Goal: Task Accomplishment & Management: Manage account settings

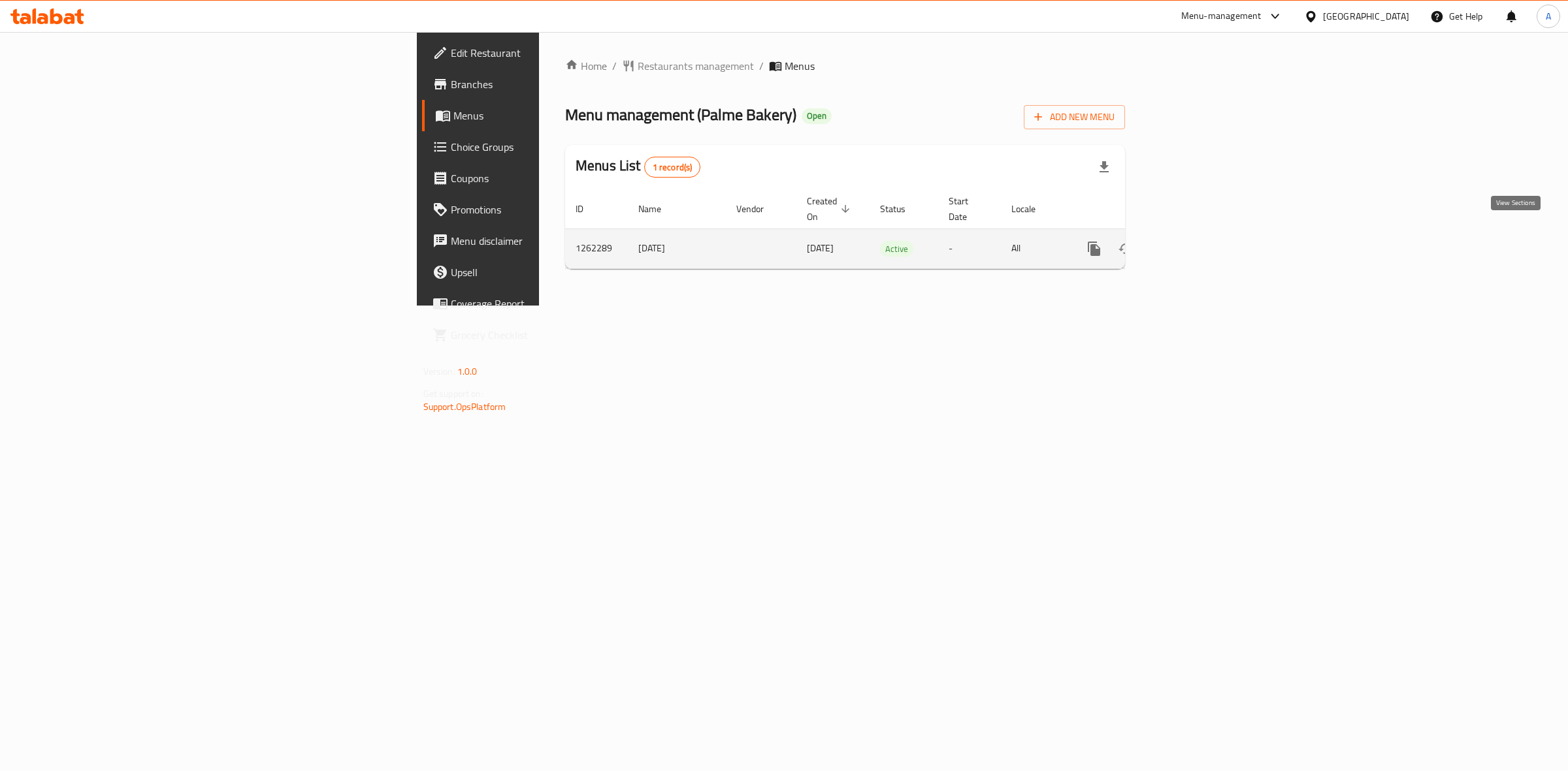
click at [1204, 233] on link "enhanced table" at bounding box center [1188, 248] width 32 height 32
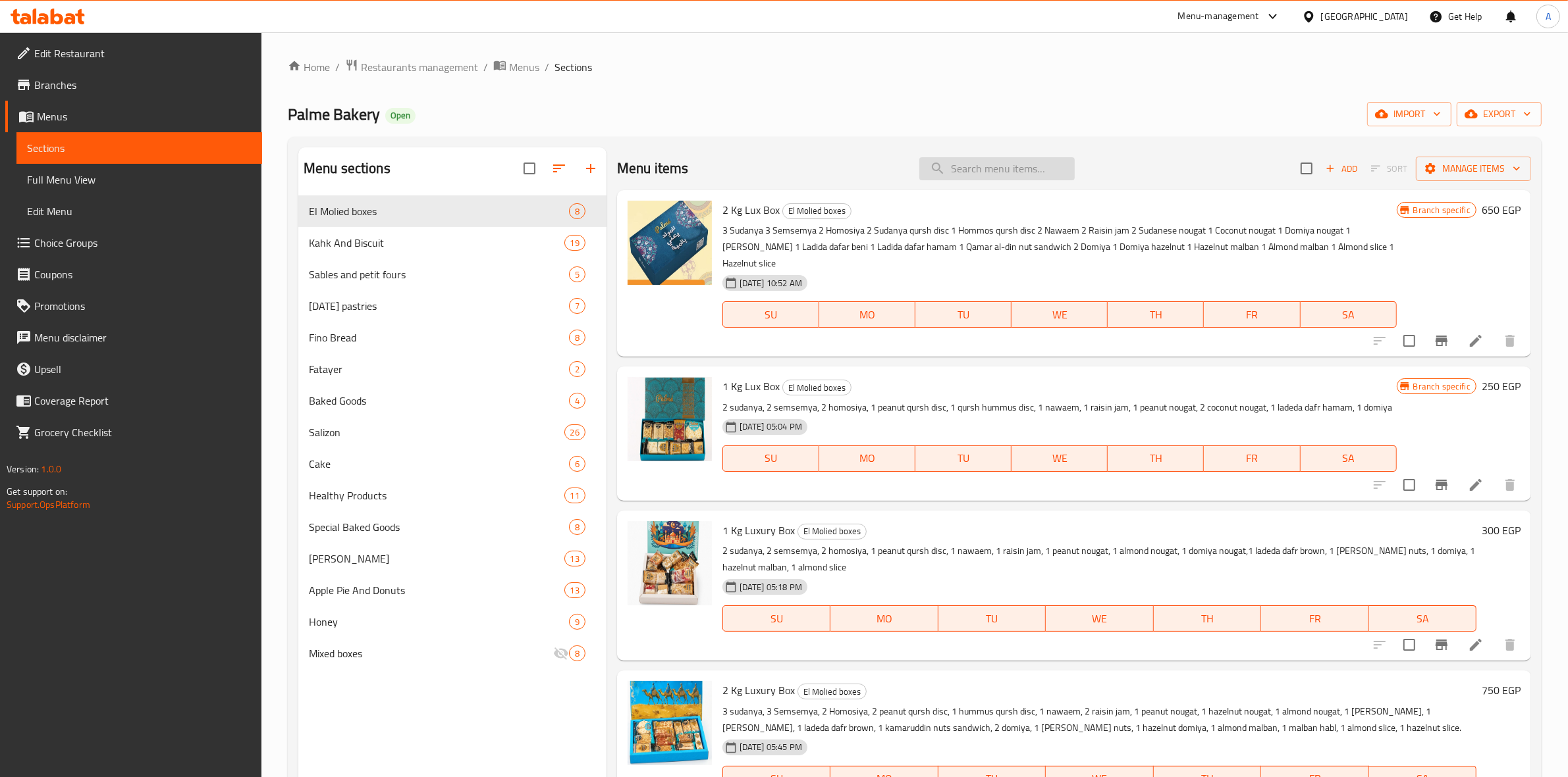
click at [983, 178] on input "search" at bounding box center [997, 169] width 156 height 23
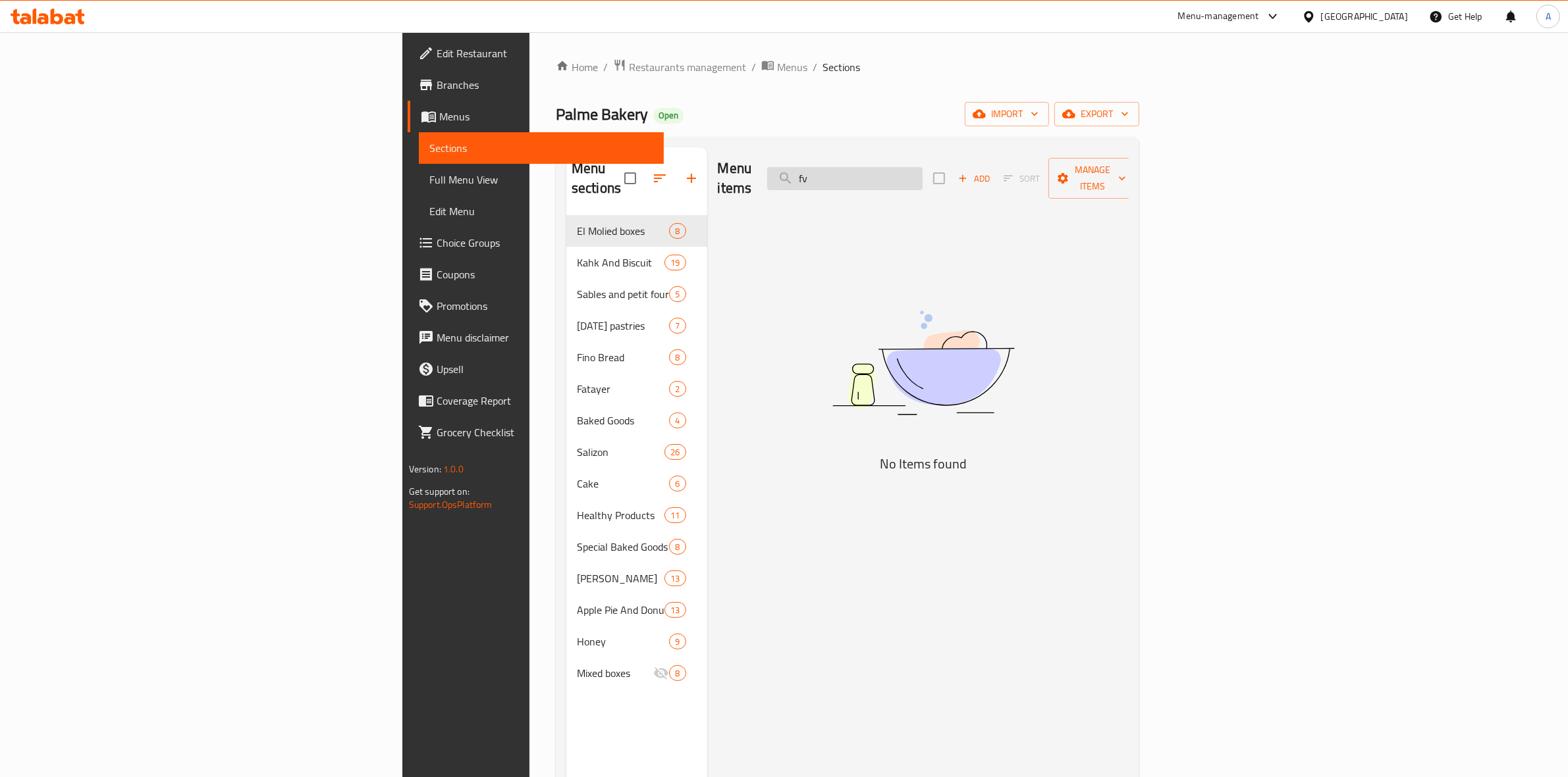
type input "f"
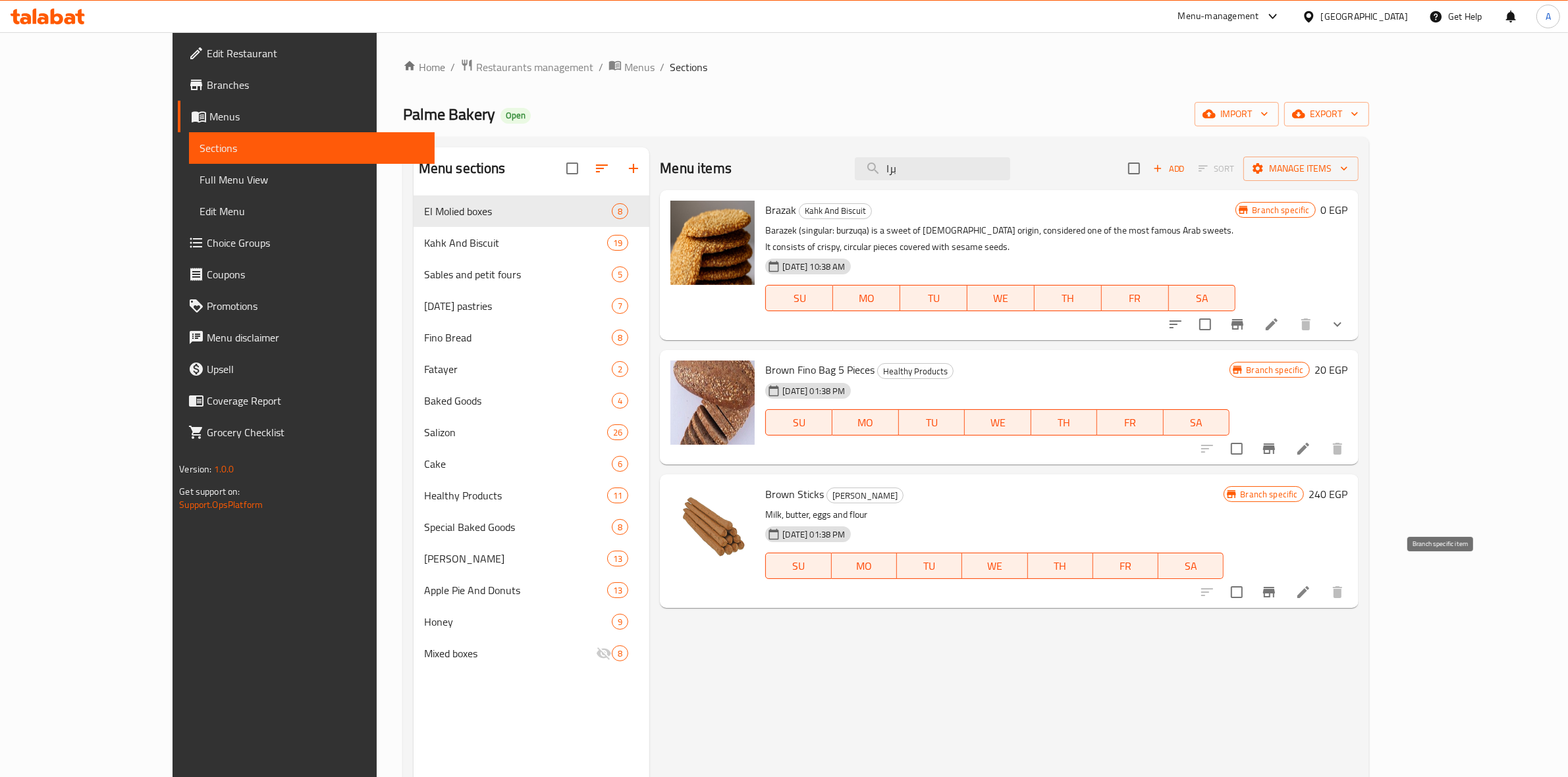
type input "برا"
click at [1277, 585] on icon "Branch-specific-item" at bounding box center [1268, 592] width 15 height 15
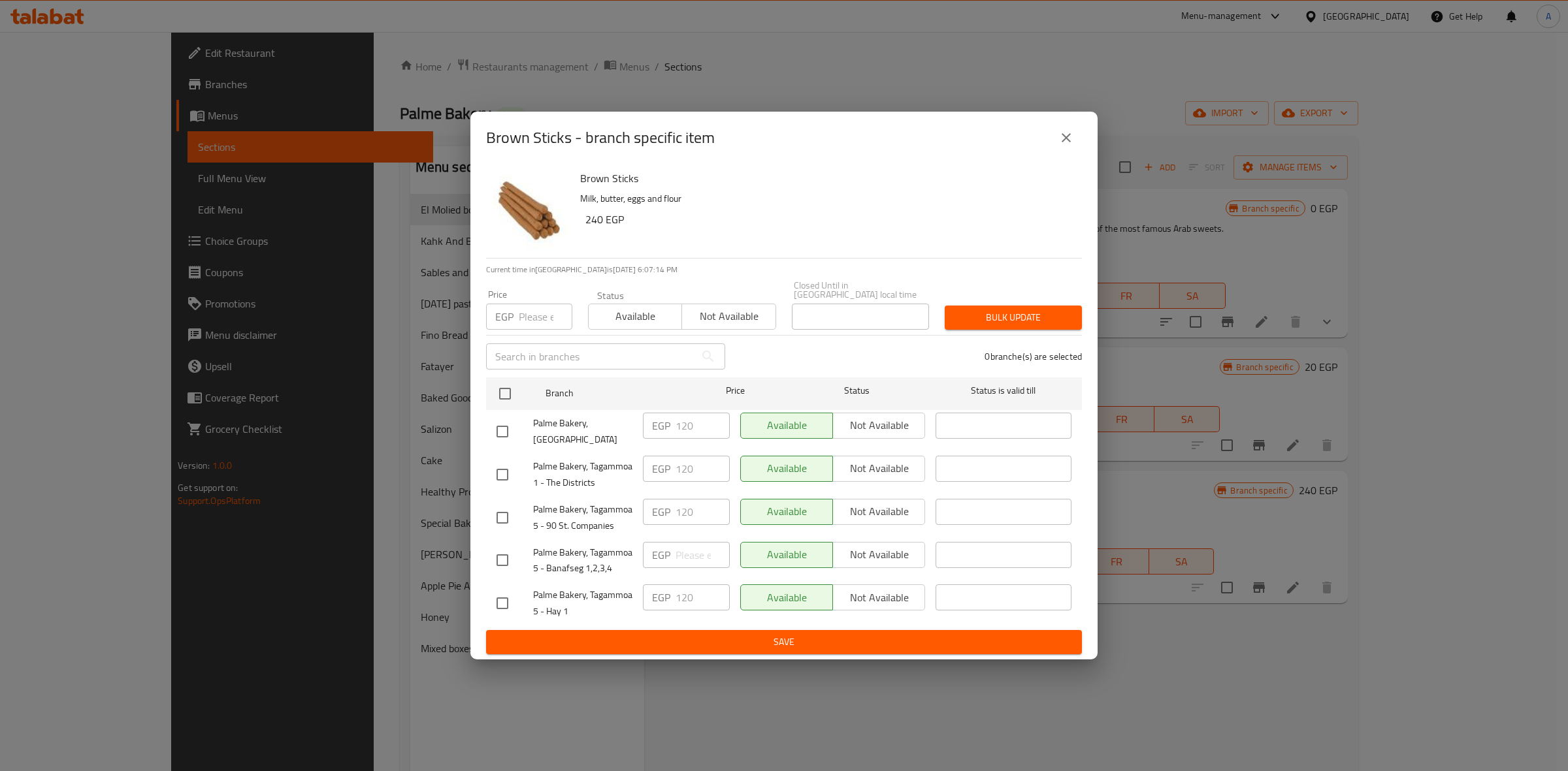
click at [1062, 142] on icon "close" at bounding box center [1066, 137] width 15 height 15
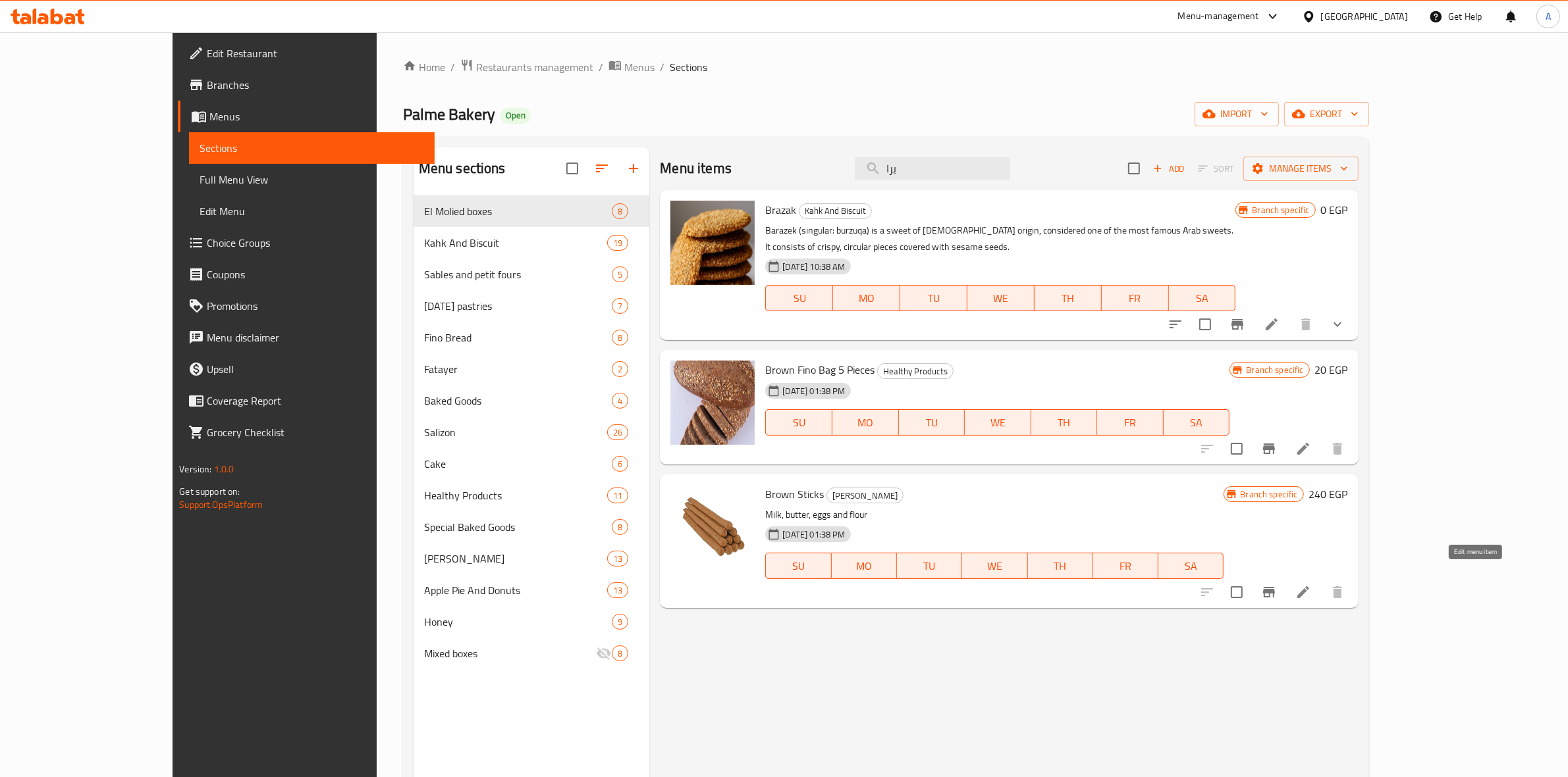
click at [1311, 585] on icon at bounding box center [1302, 592] width 15 height 15
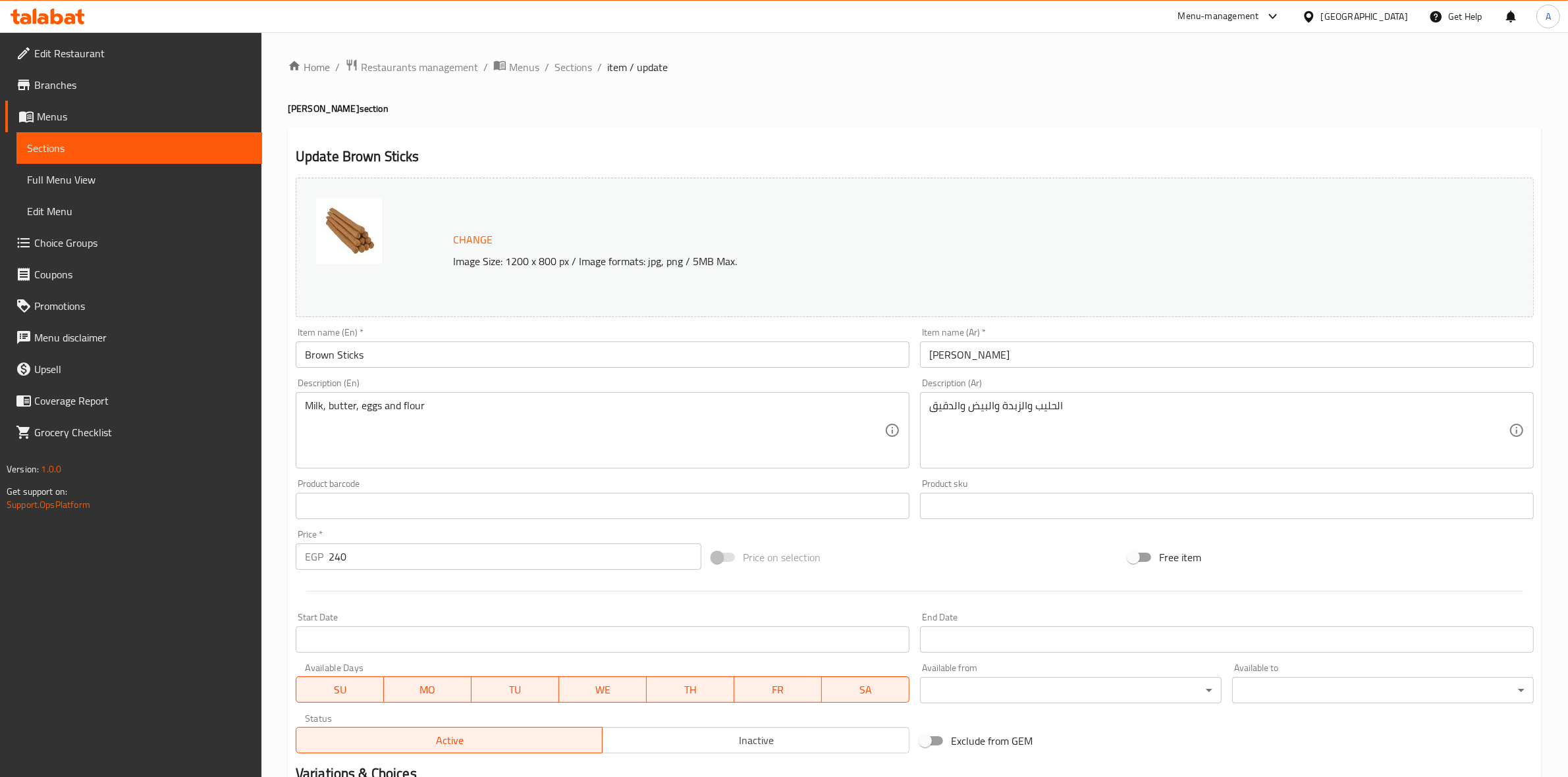
click at [997, 354] on input "[PERSON_NAME]" at bounding box center [1227, 354] width 614 height 26
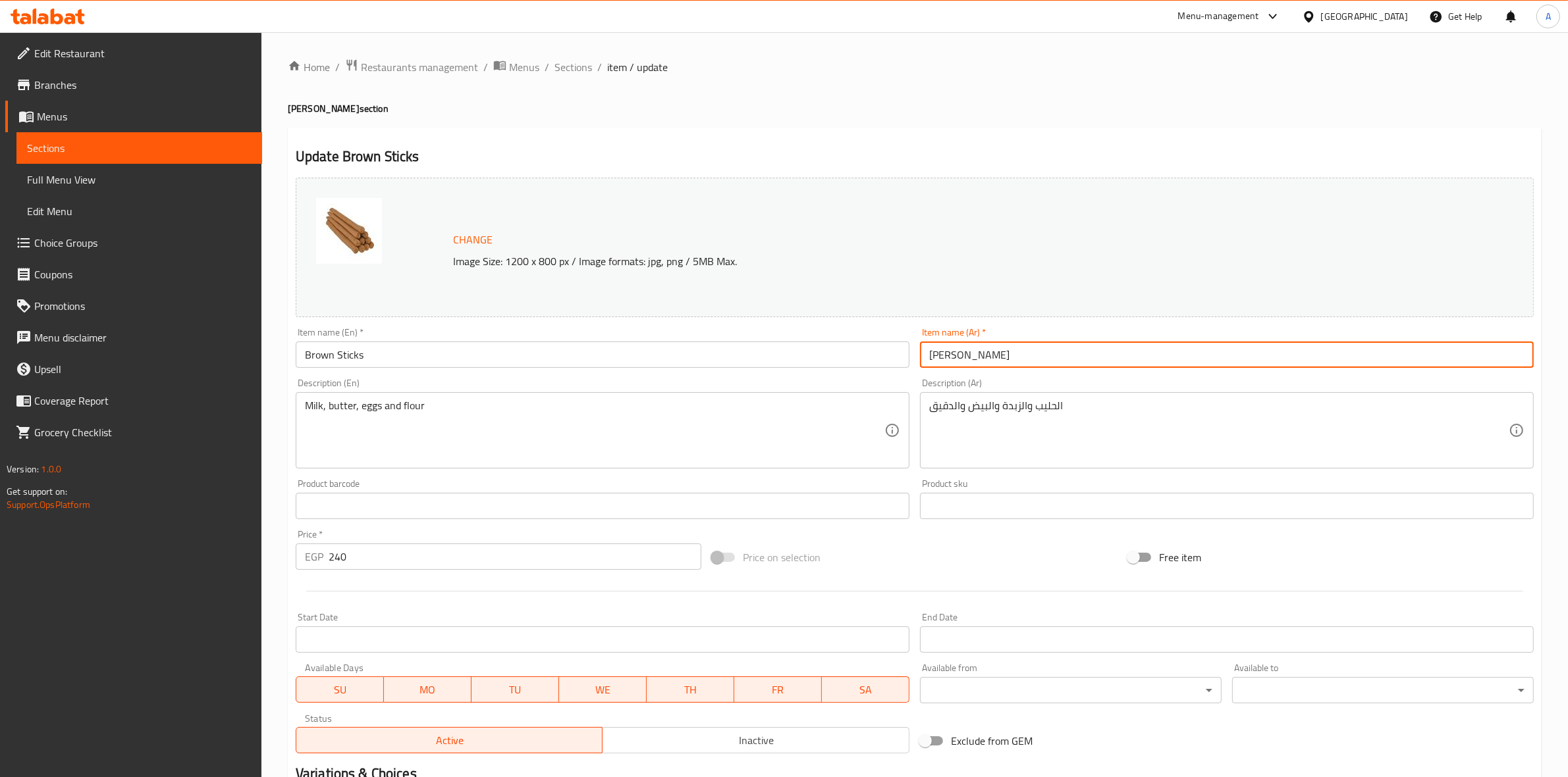
click at [997, 354] on input "[PERSON_NAME]" at bounding box center [1227, 354] width 614 height 26
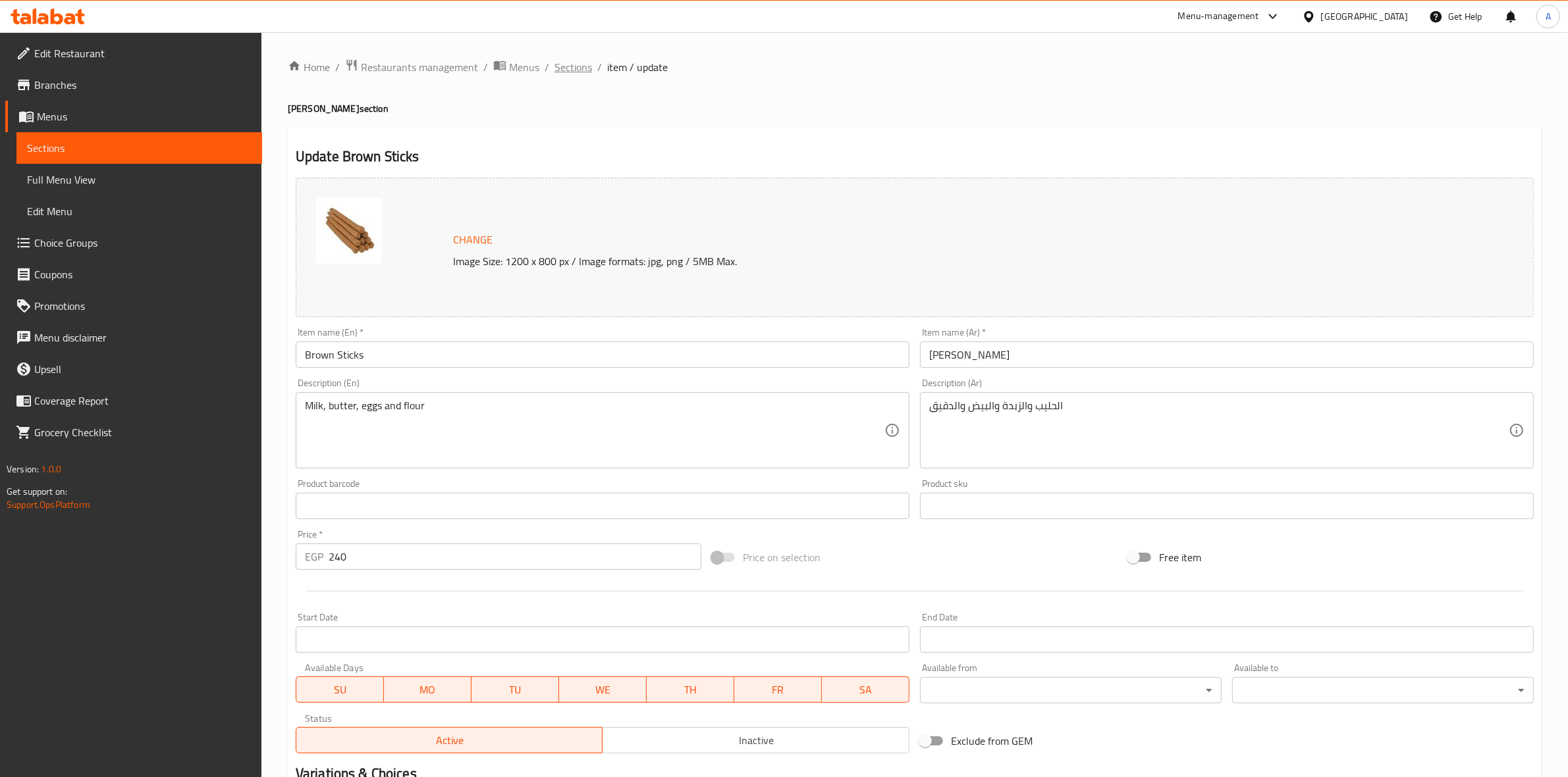
click at [570, 73] on span "Sections" at bounding box center [573, 67] width 37 height 15
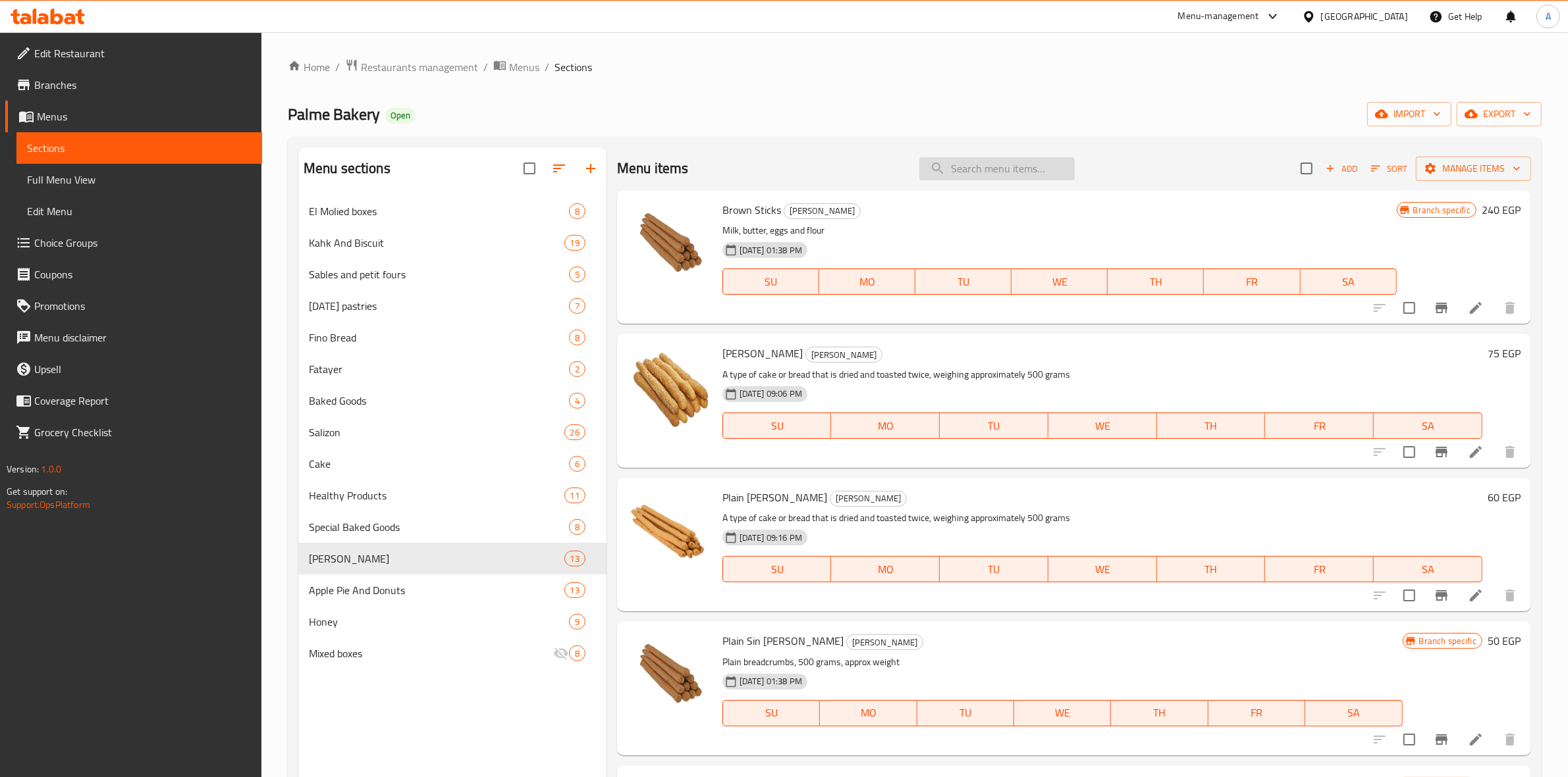
click at [1024, 165] on input "search" at bounding box center [997, 169] width 156 height 23
paste input "[PERSON_NAME]"
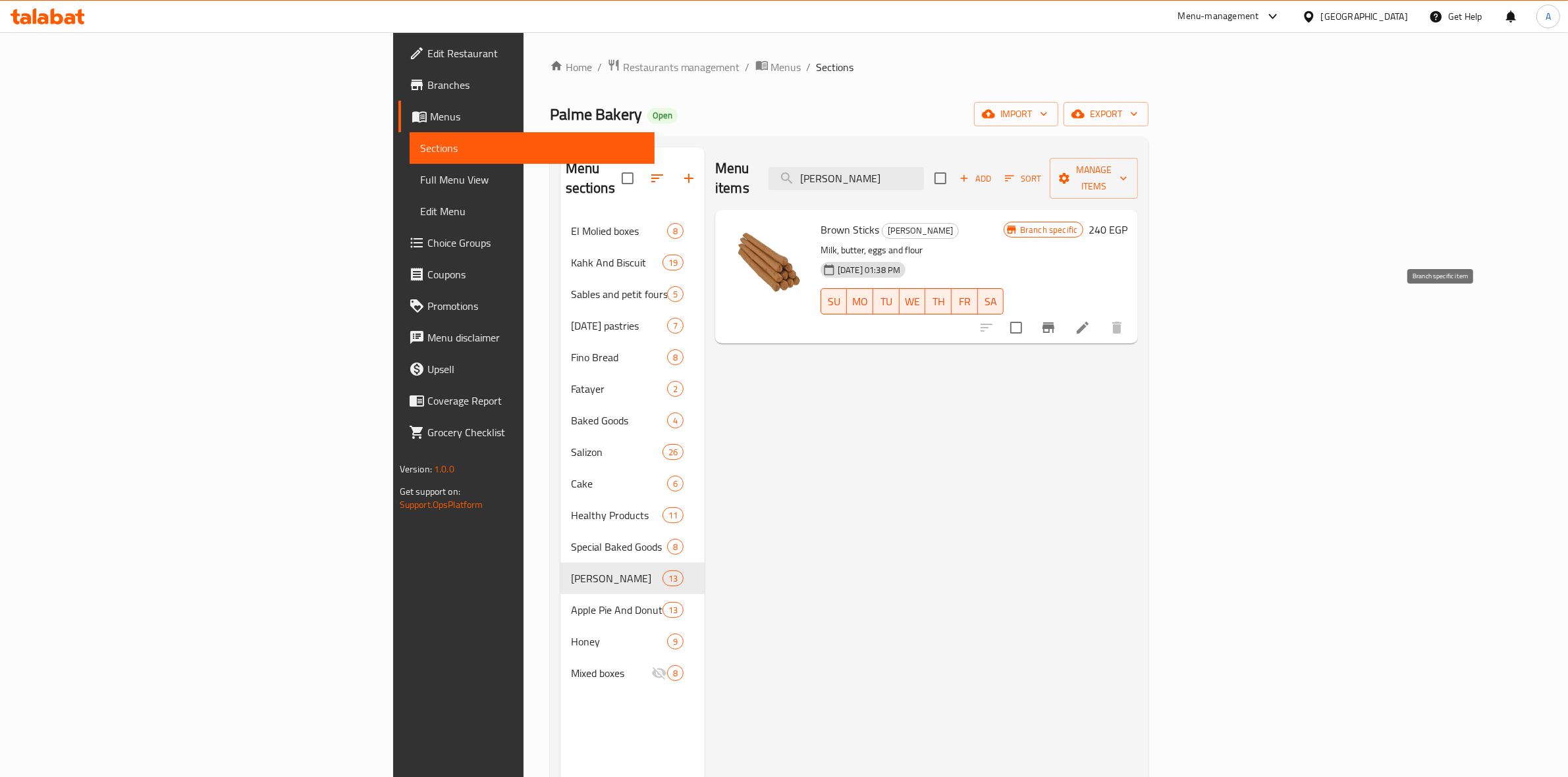
type input "[PERSON_NAME]"
click at [1056, 320] on icon "Branch-specific-item" at bounding box center [1048, 327] width 15 height 15
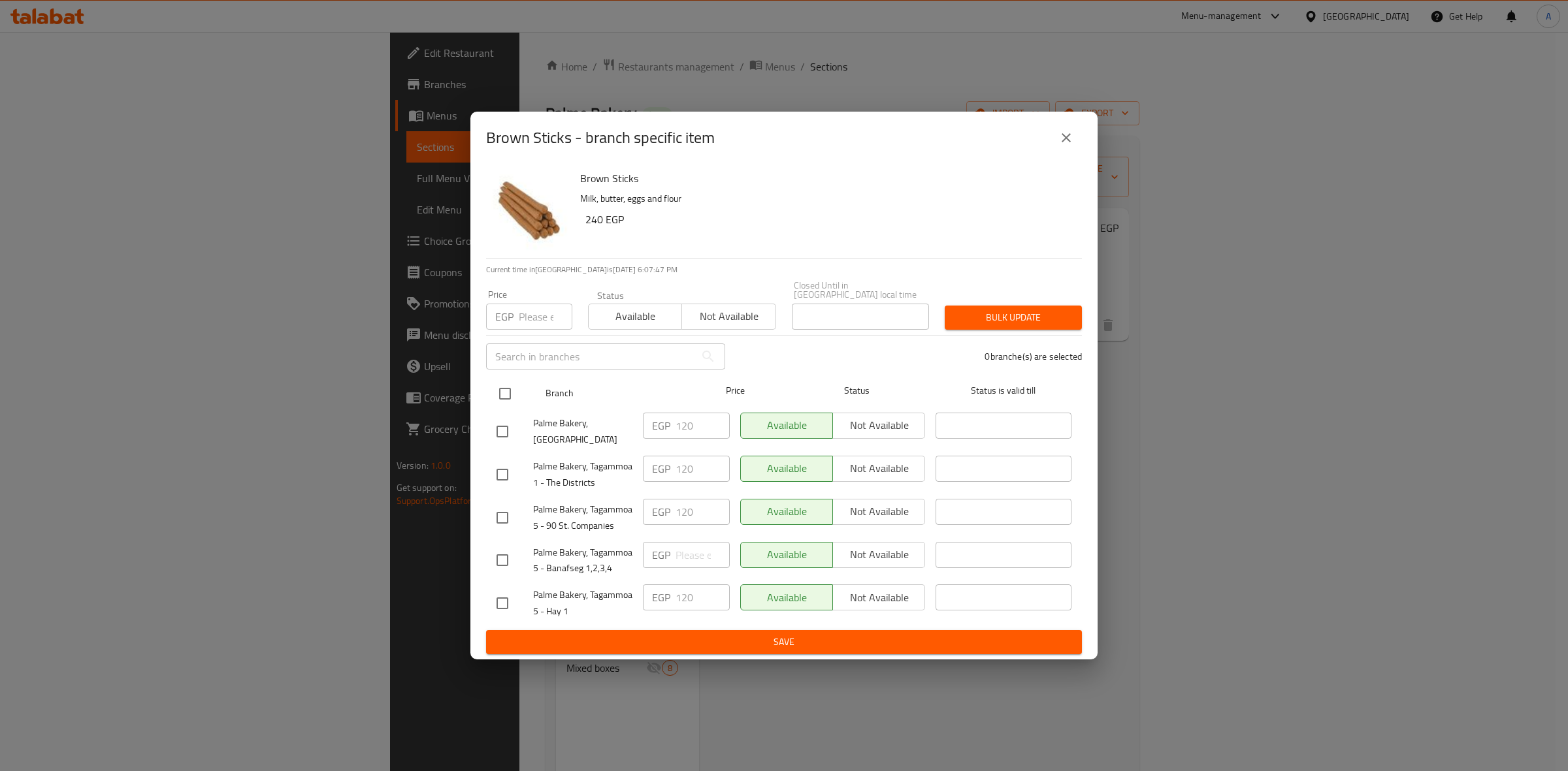
click at [508, 387] on input "checkbox" at bounding box center [505, 394] width 27 height 27
checkbox input "true"
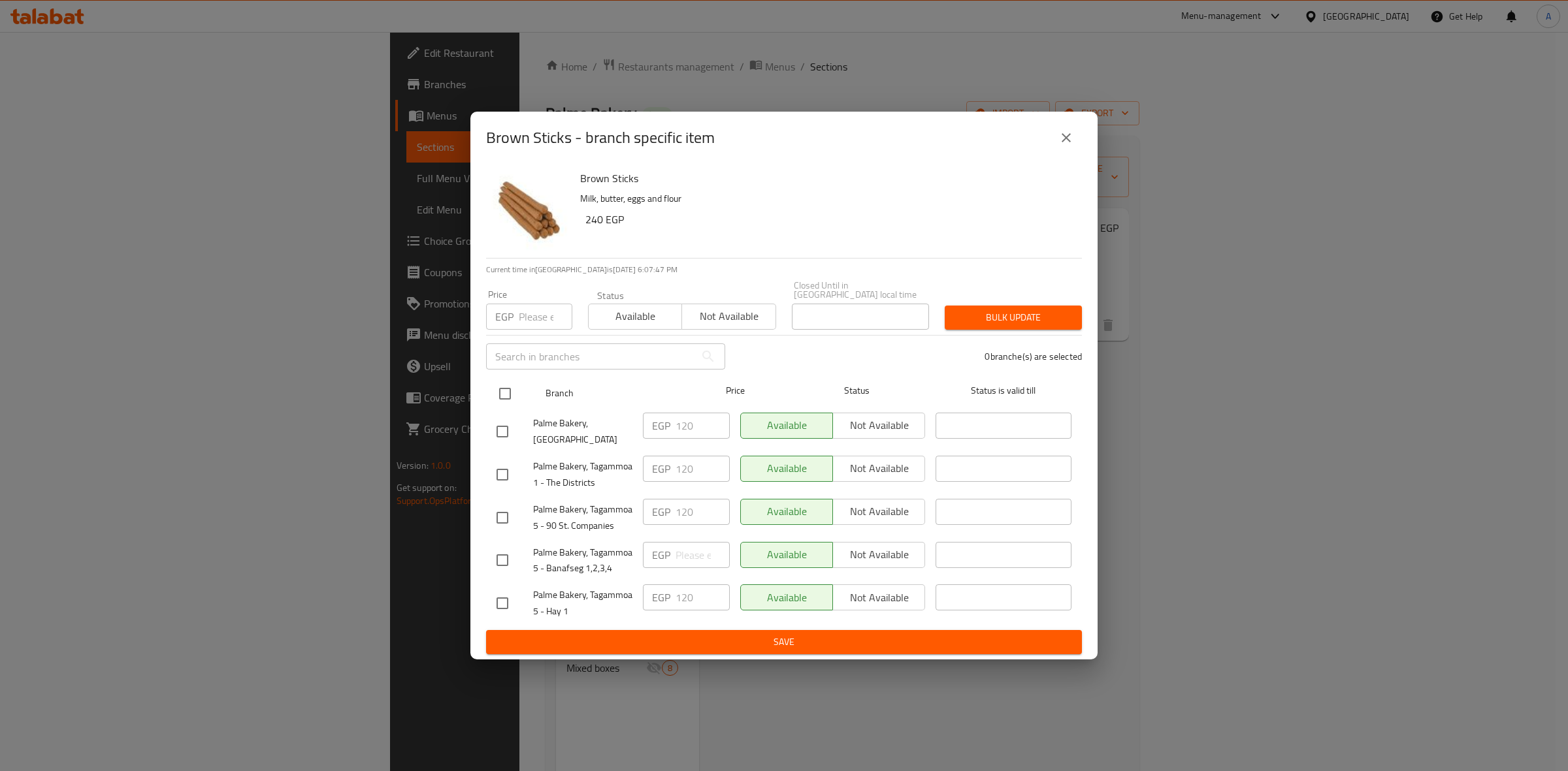
checkbox input "true"
click at [508, 387] on input "checkbox" at bounding box center [505, 394] width 27 height 27
checkbox input "false"
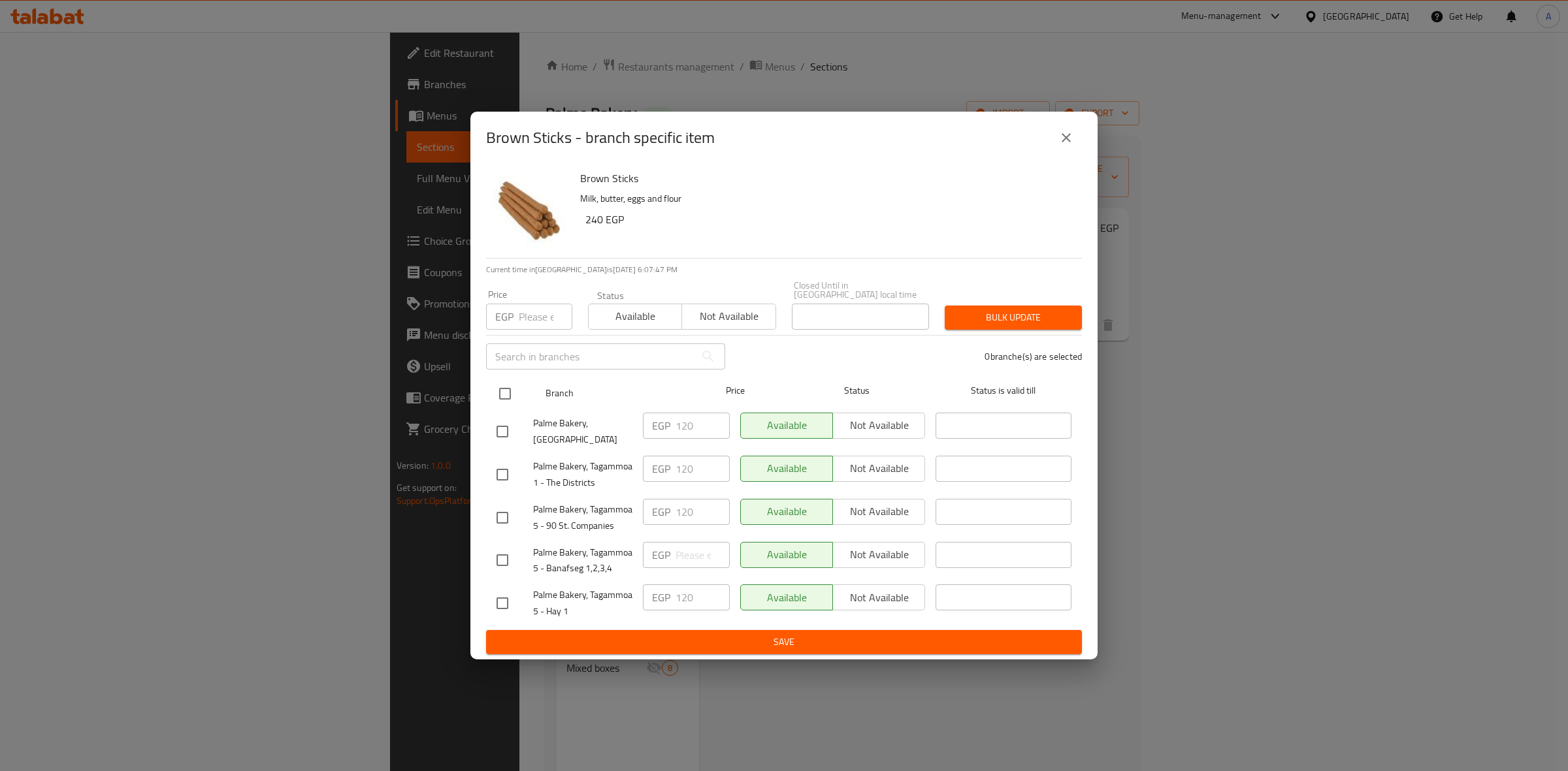
checkbox input "false"
click at [507, 390] on input "checkbox" at bounding box center [505, 394] width 27 height 27
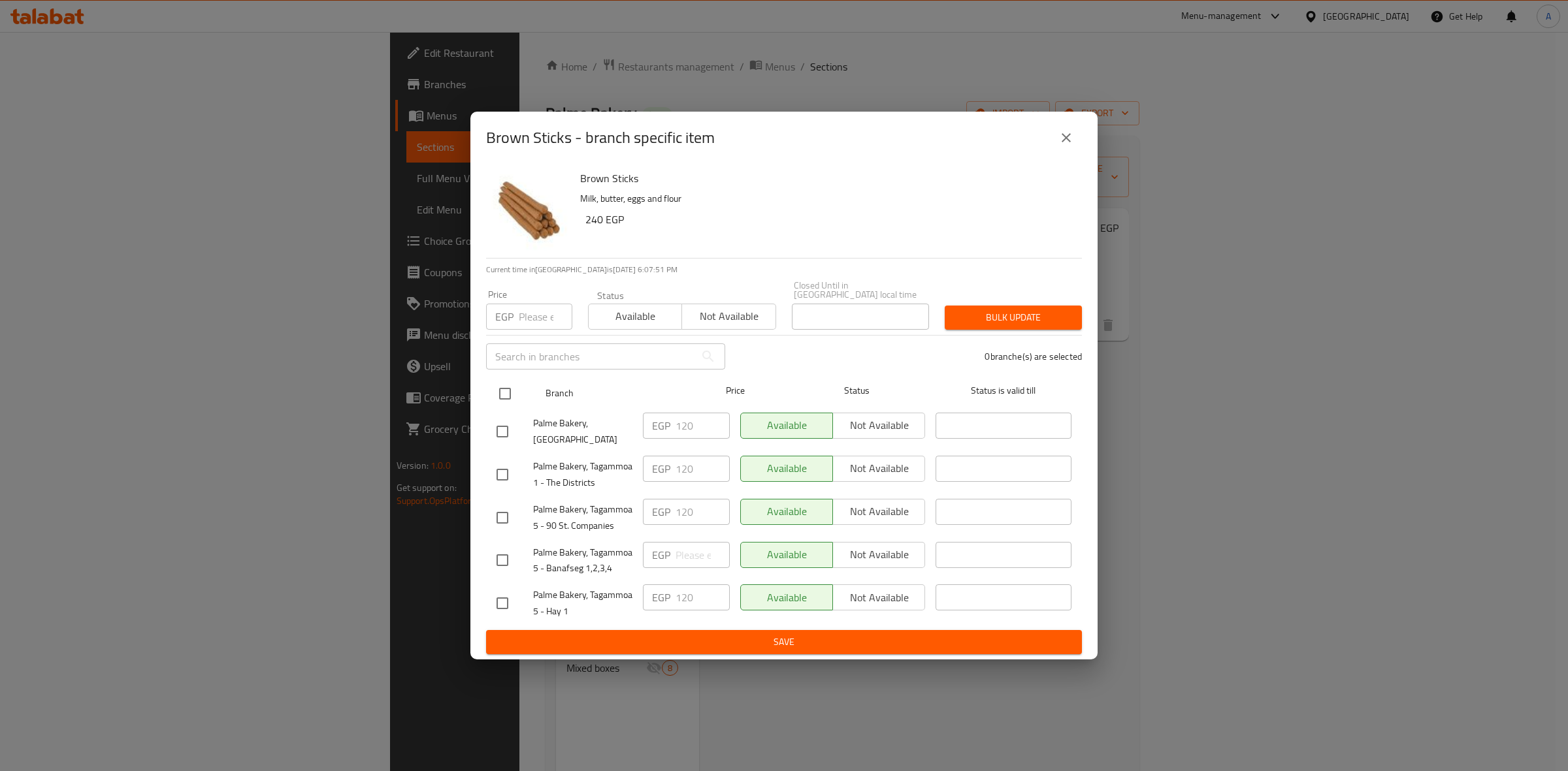
checkbox input "true"
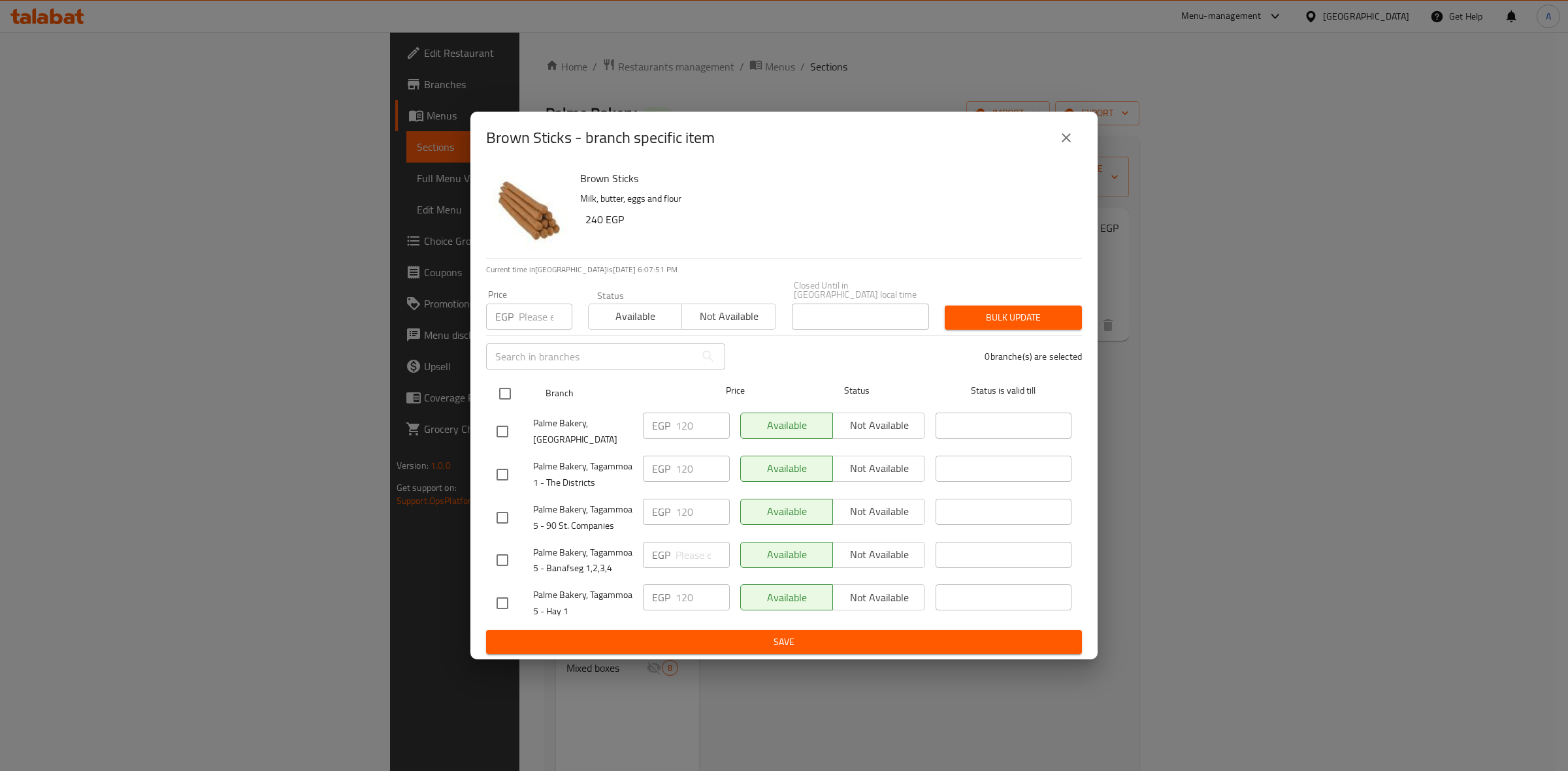
checkbox input "true"
click at [507, 390] on input "checkbox" at bounding box center [505, 394] width 27 height 27
checkbox input "false"
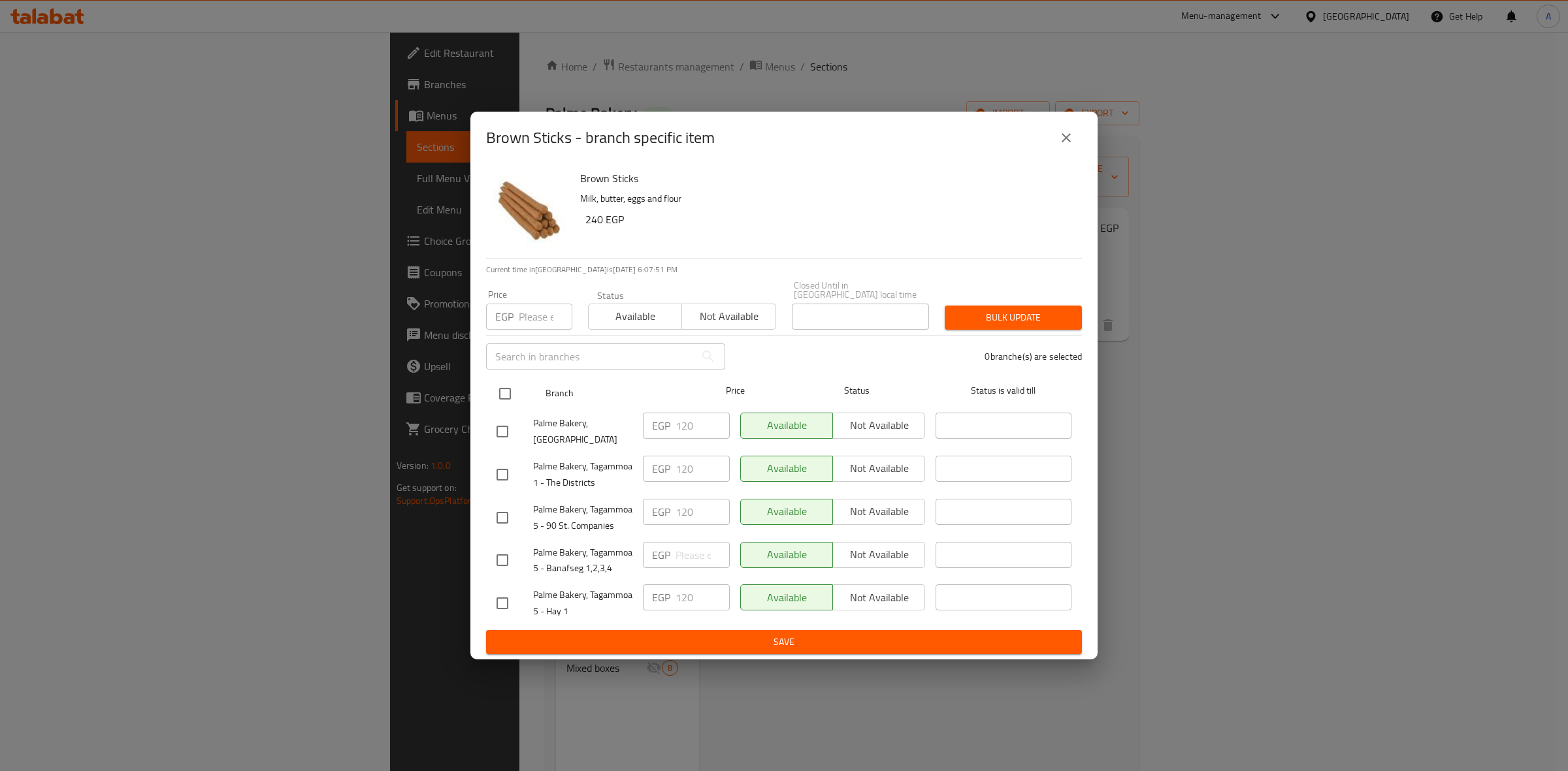
checkbox input "false"
click at [501, 393] on input "checkbox" at bounding box center [505, 394] width 27 height 27
checkbox input "true"
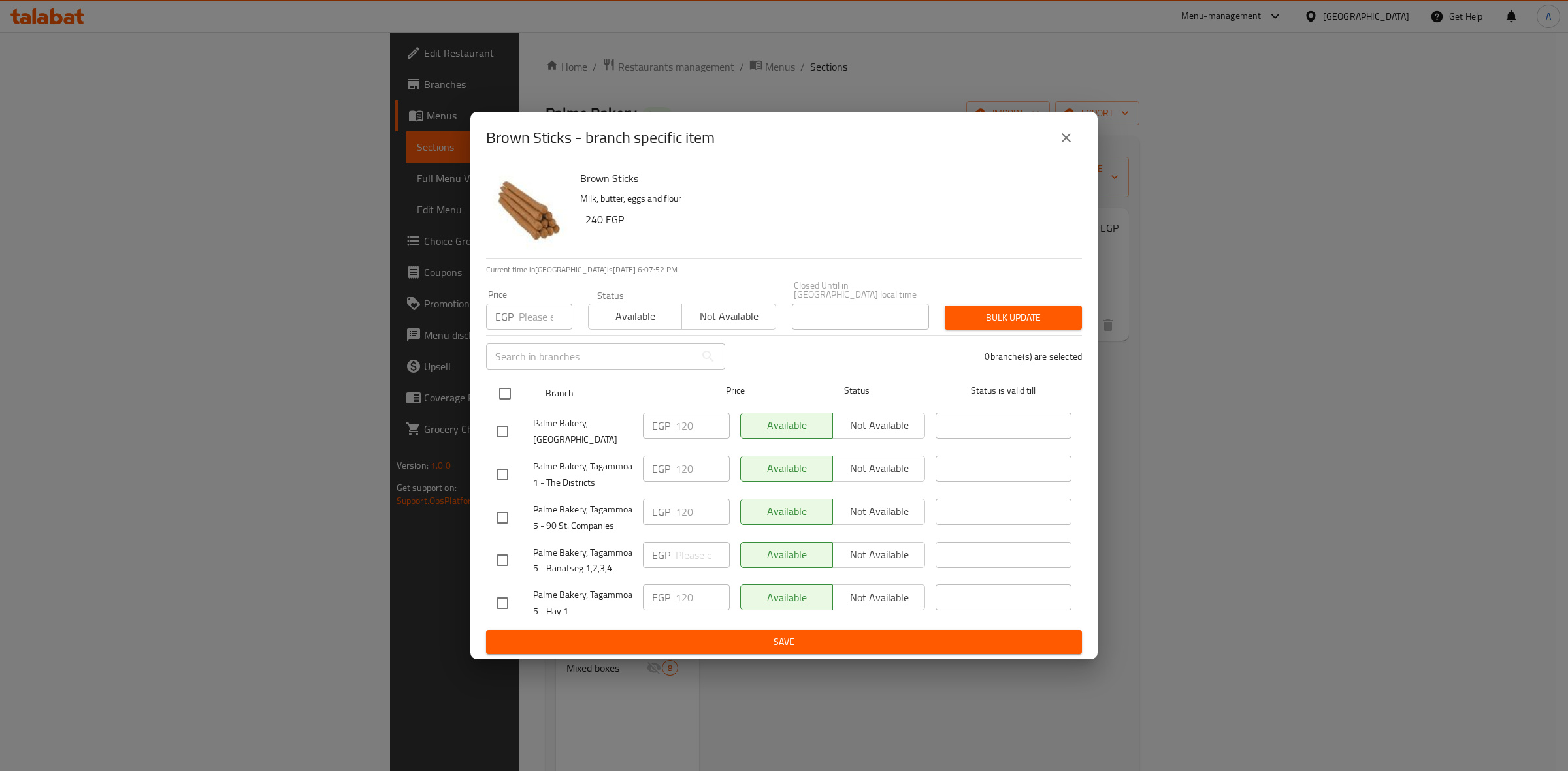
checkbox input "true"
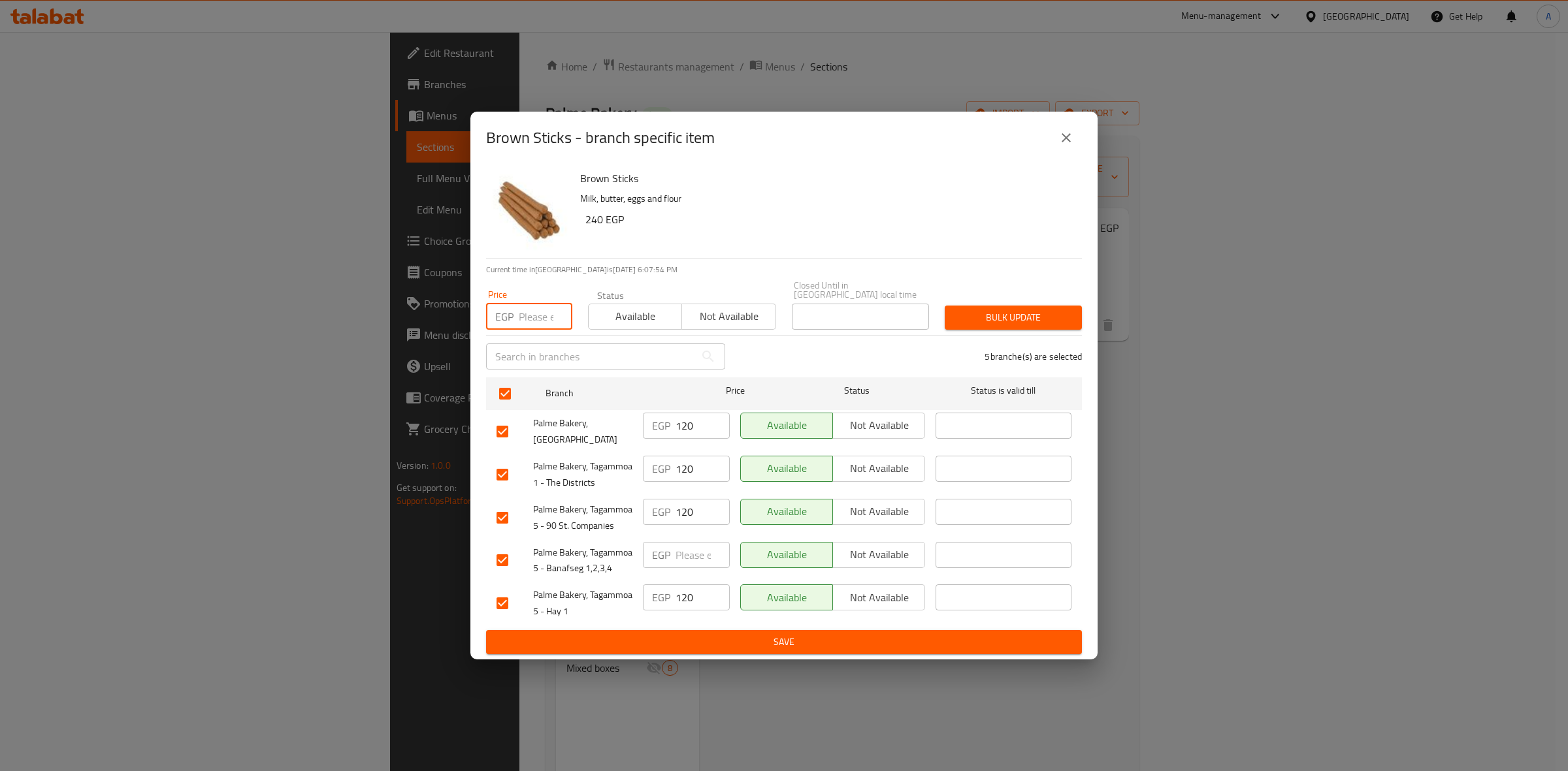
click at [521, 323] on input "number" at bounding box center [546, 317] width 53 height 26
type input "75"
click at [999, 311] on span "Bulk update" at bounding box center [1013, 318] width 116 height 16
click at [999, 311] on div at bounding box center [784, 386] width 1568 height 771
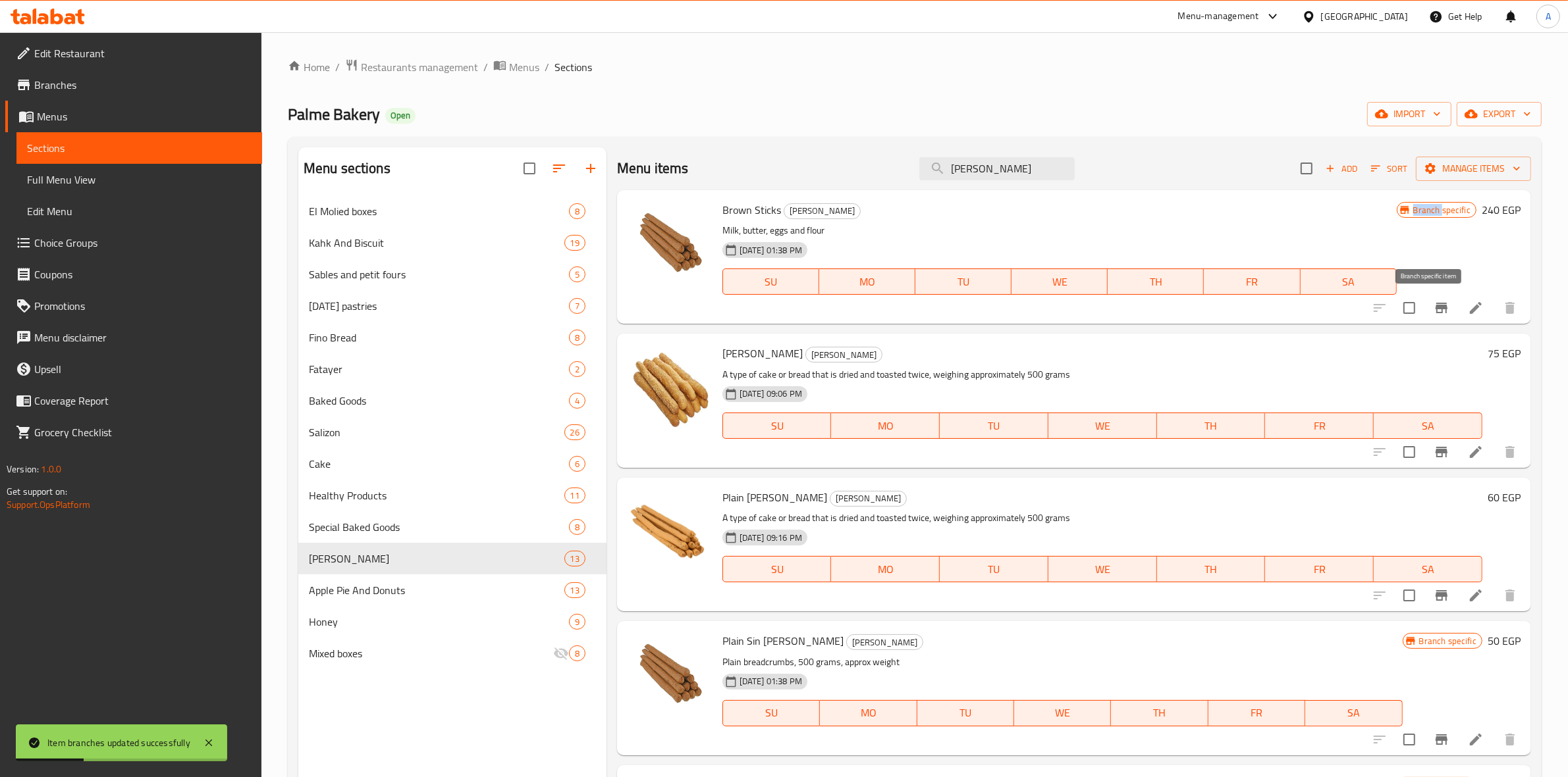
click at [1434, 305] on icon "Branch-specific-item" at bounding box center [1441, 307] width 15 height 15
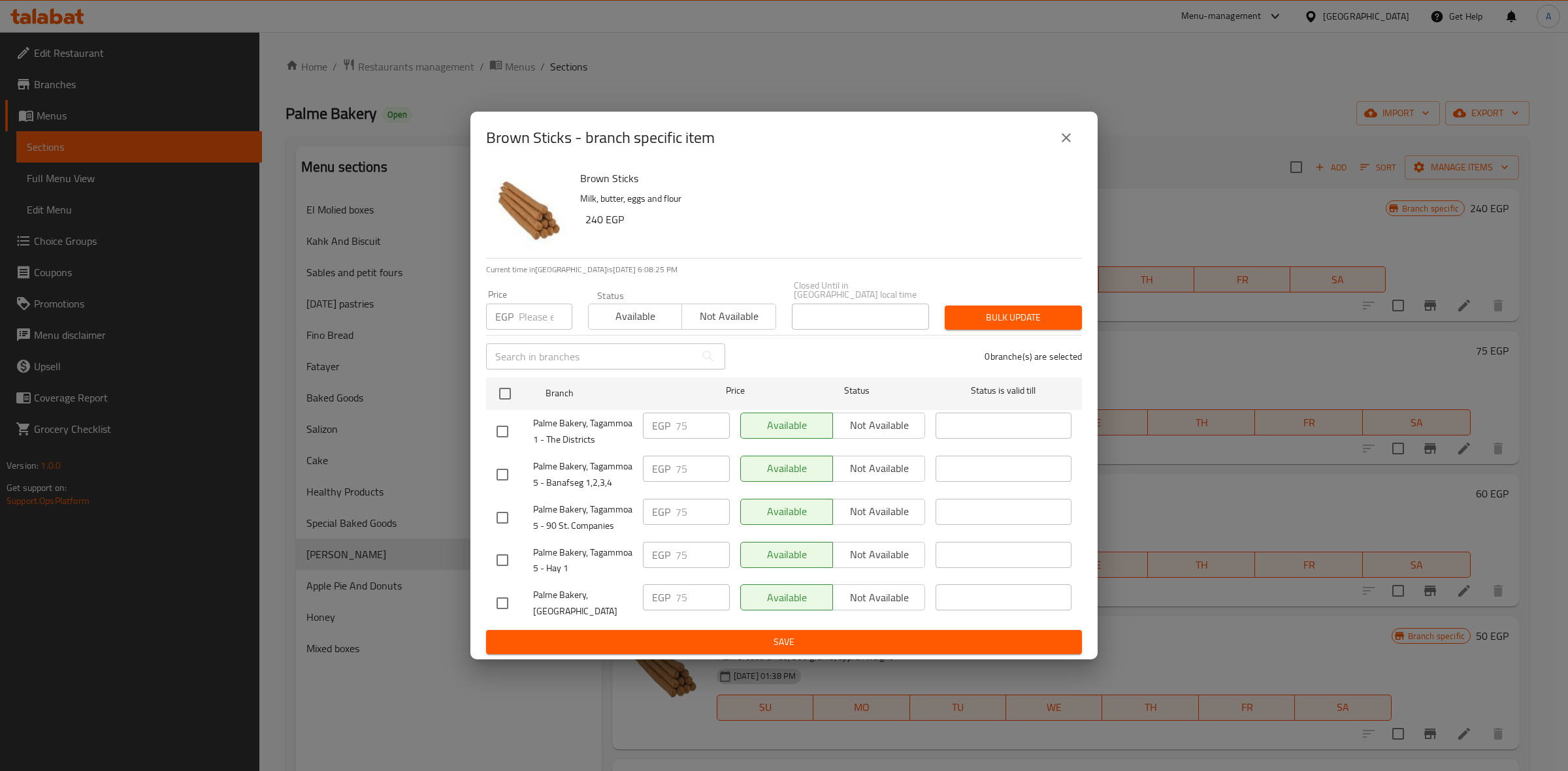
drag, startPoint x: 1016, startPoint y: 635, endPoint x: 714, endPoint y: 366, distance: 404.4
click at [714, 366] on div "​" at bounding box center [605, 356] width 255 height 42
click at [1062, 145] on icon "close" at bounding box center [1066, 137] width 15 height 15
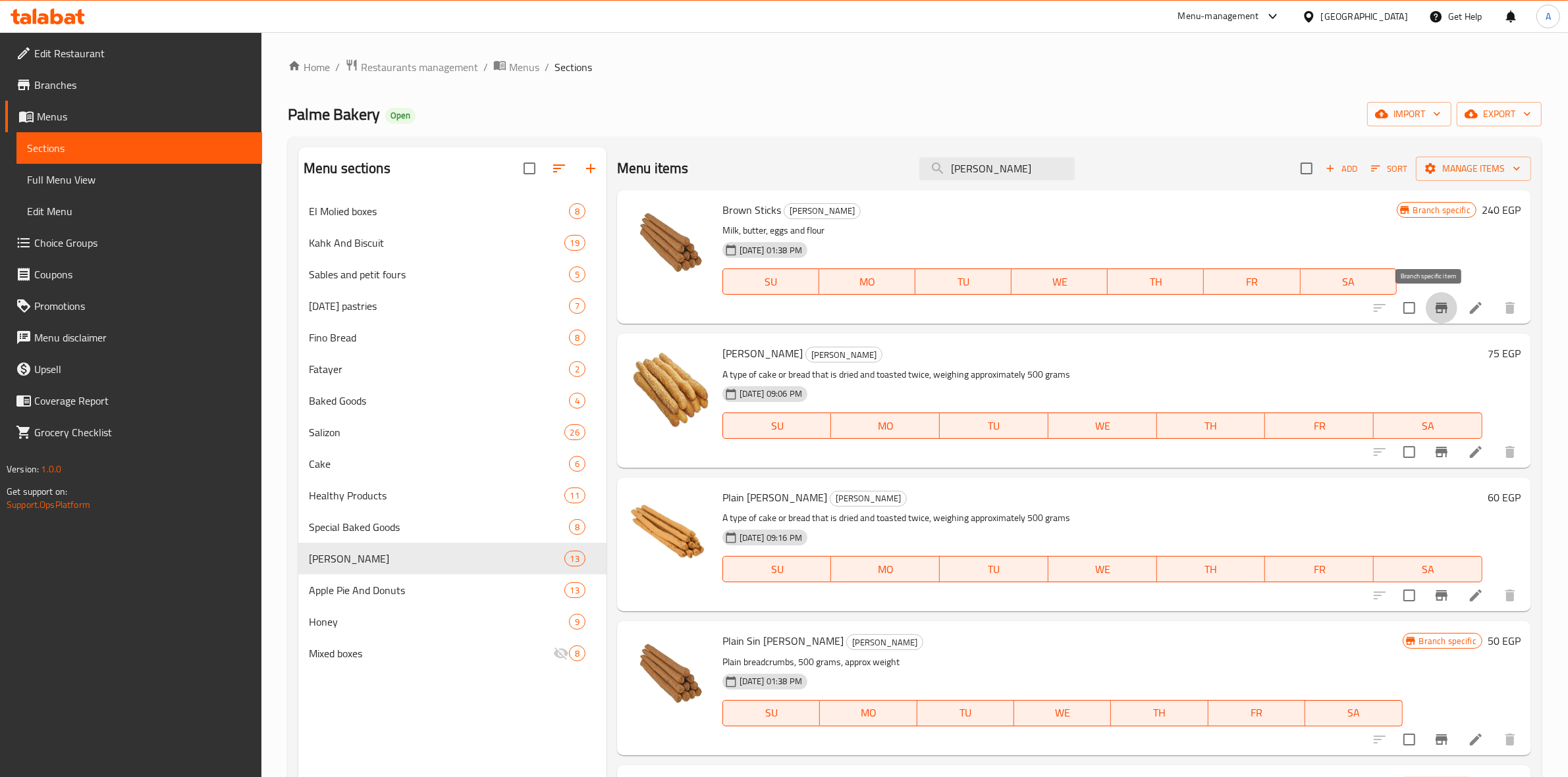
click at [1425, 305] on button "Branch-specific-item" at bounding box center [1441, 308] width 32 height 32
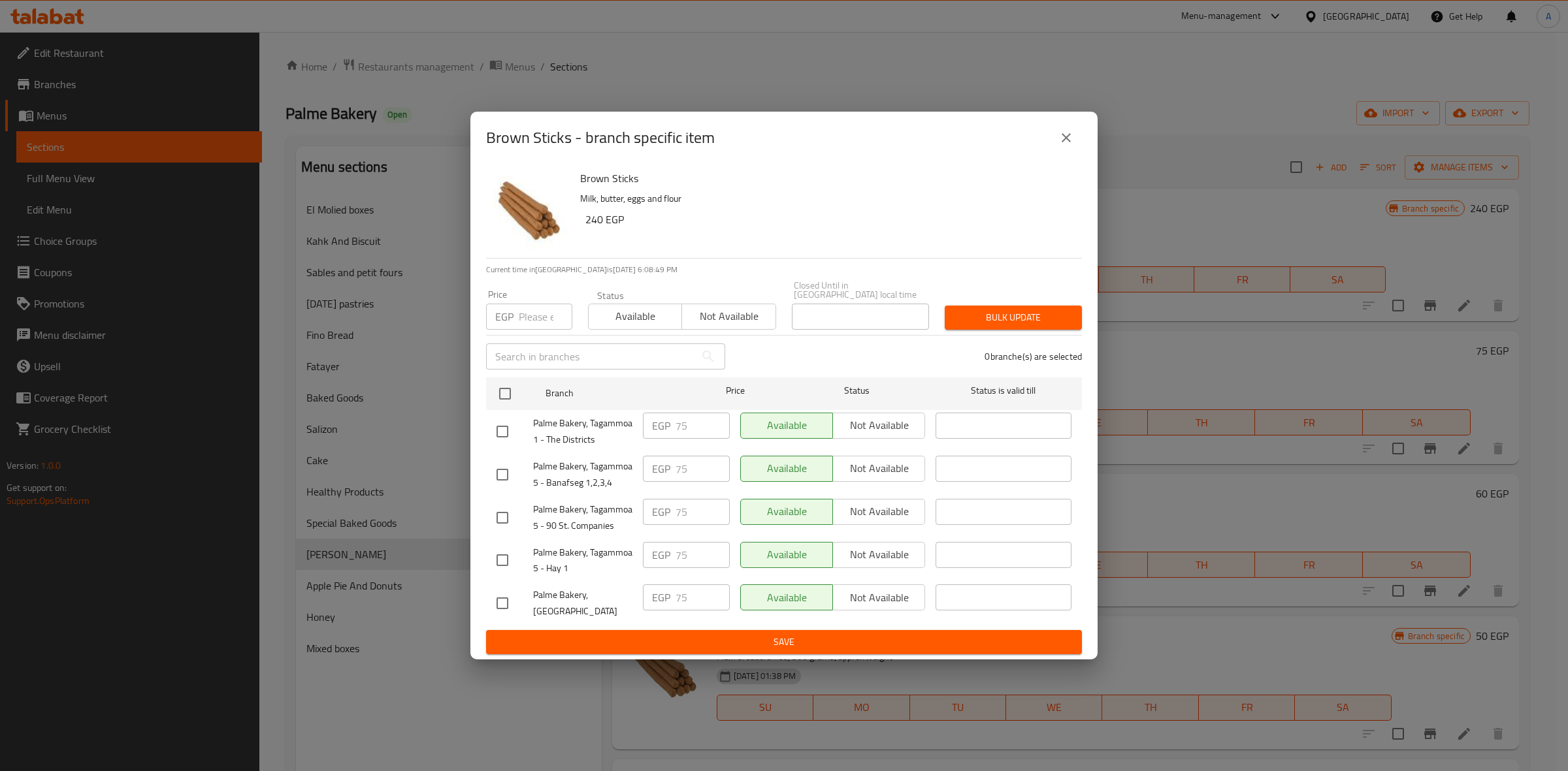
click at [509, 435] on input "checkbox" at bounding box center [502, 432] width 27 height 27
checkbox input "true"
click at [514, 468] on input "checkbox" at bounding box center [502, 474] width 27 height 27
checkbox input "true"
click at [501, 511] on input "checkbox" at bounding box center [502, 518] width 27 height 27
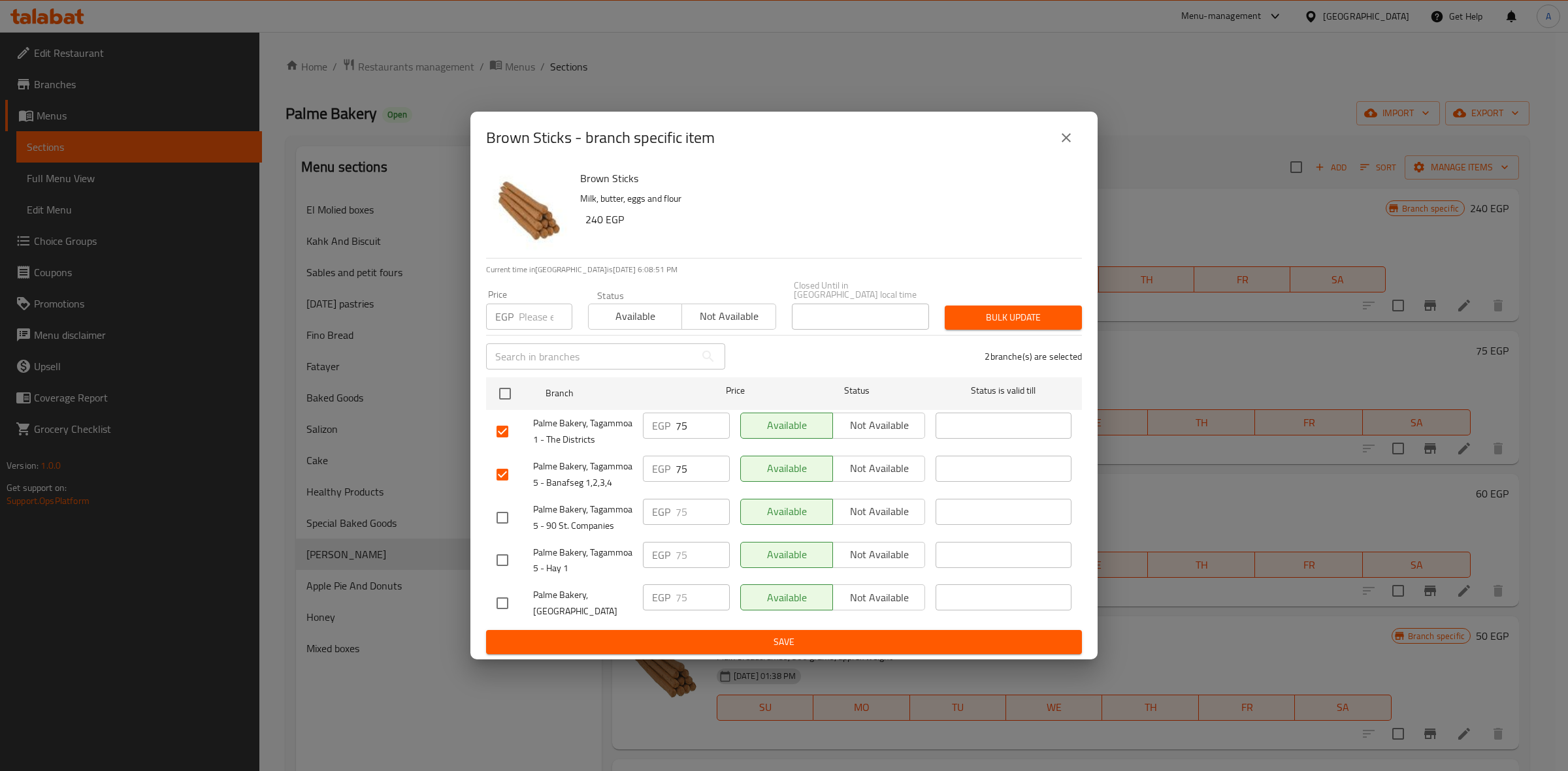
checkbox input "true"
click at [533, 312] on input "number" at bounding box center [546, 317] width 53 height 26
type input "120"
click at [505, 553] on input "checkbox" at bounding box center [502, 560] width 27 height 27
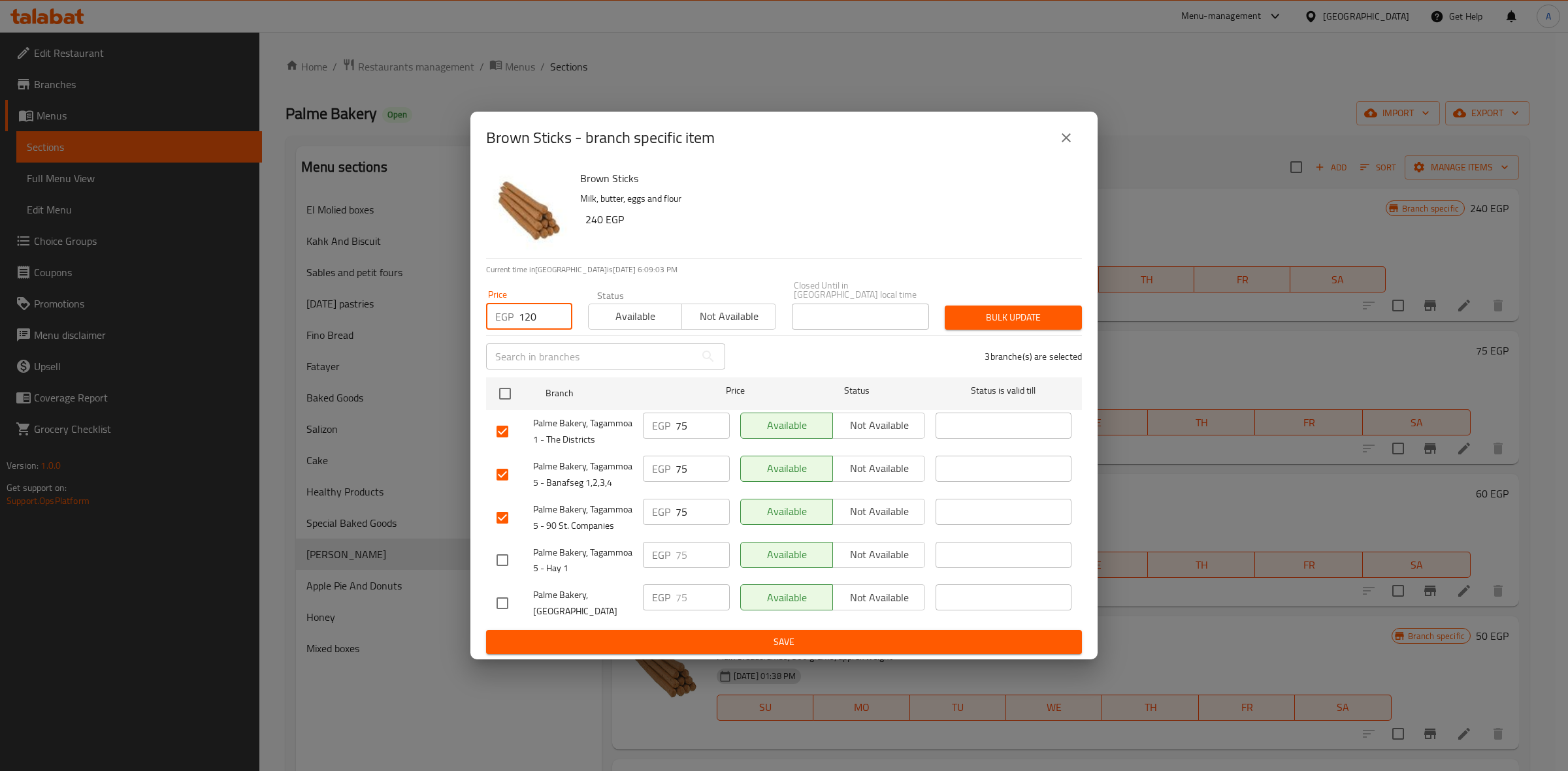
checkbox input "true"
click at [514, 594] on input "checkbox" at bounding box center [502, 604] width 27 height 27
checkbox input "true"
click at [687, 550] on input "75" at bounding box center [702, 555] width 54 height 26
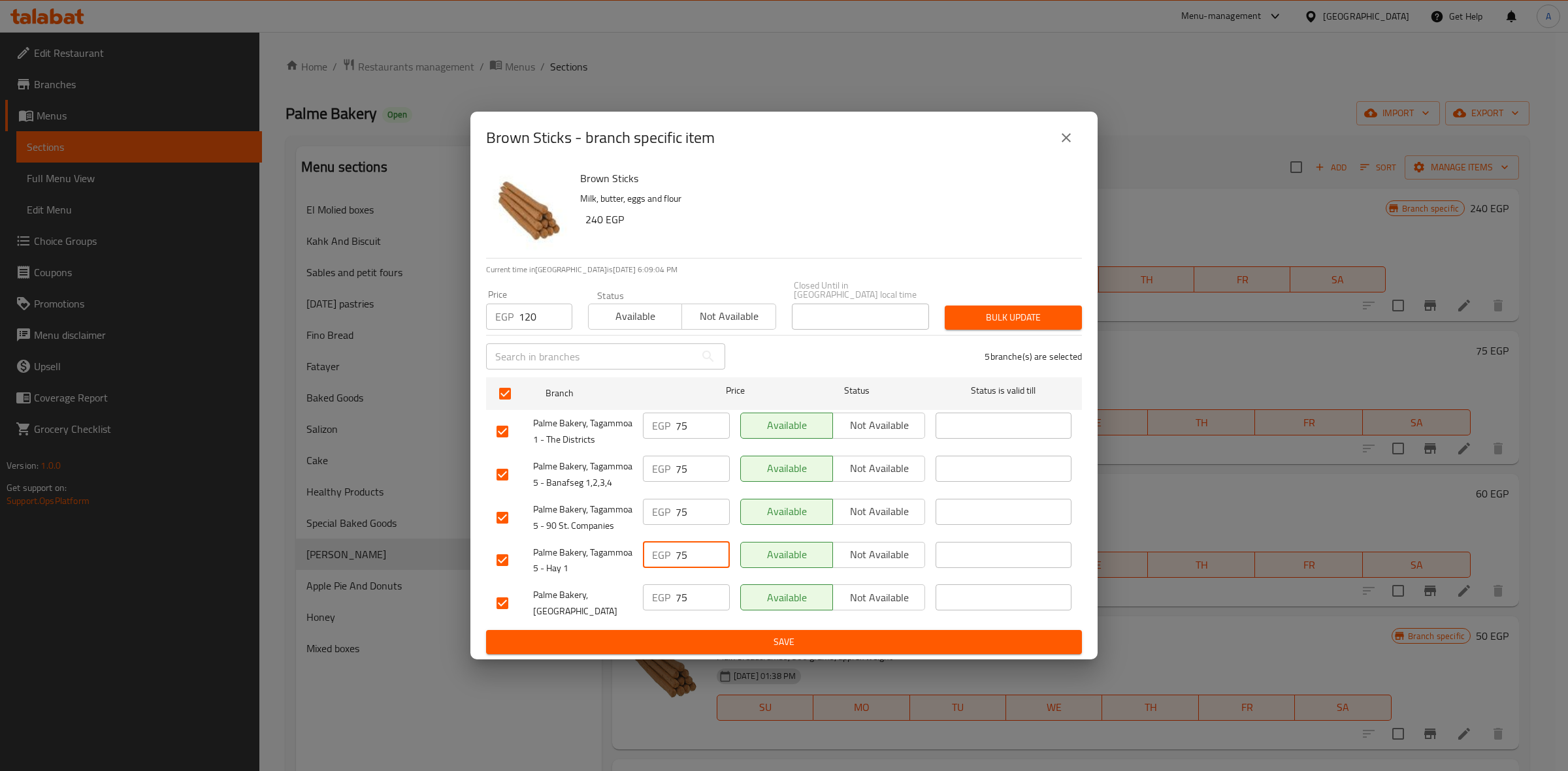
click at [687, 550] on input "75" at bounding box center [702, 555] width 54 height 26
type input "240"
click at [687, 584] on input "75" at bounding box center [702, 597] width 54 height 26
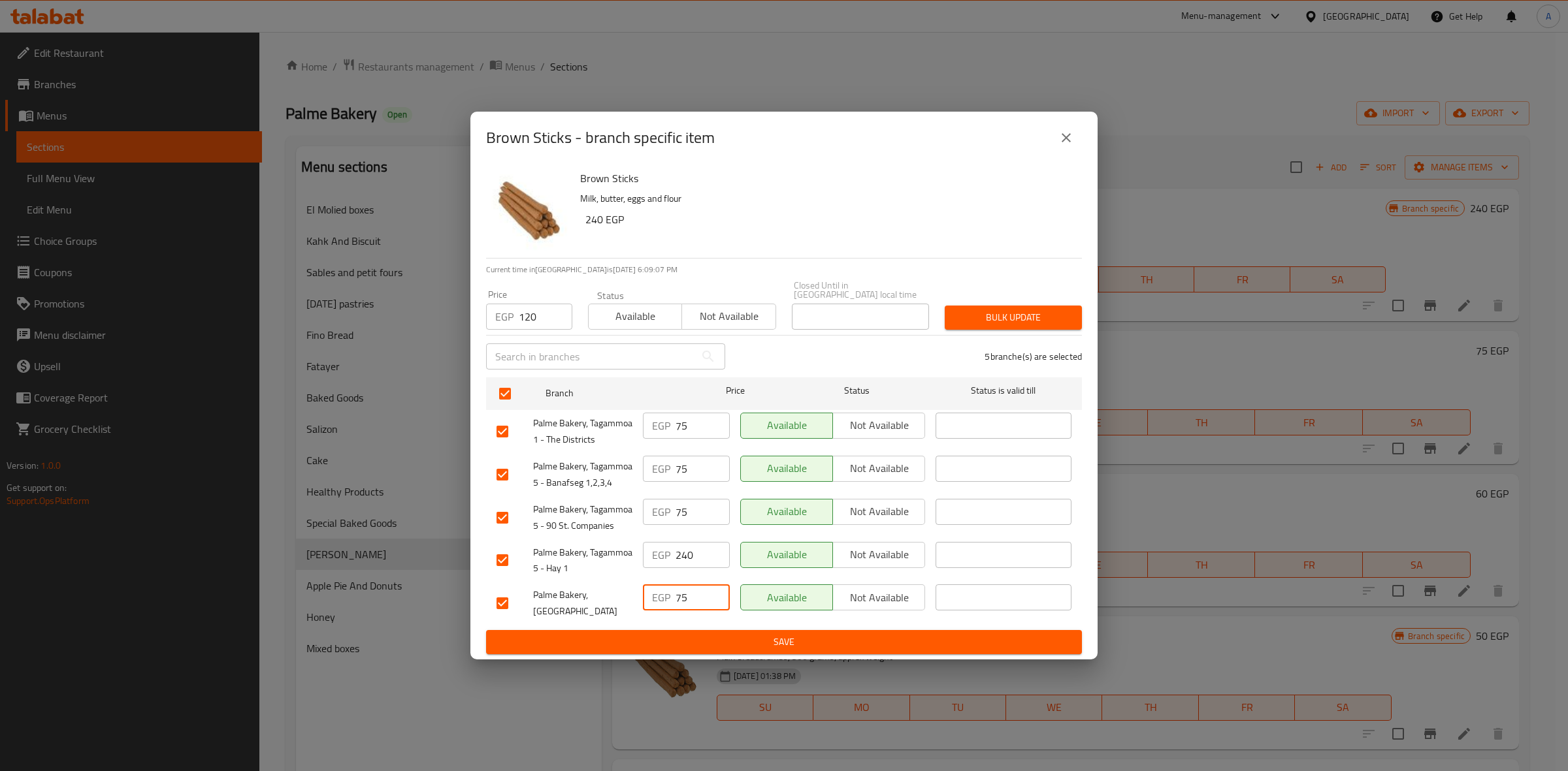
click at [687, 584] on input "75" at bounding box center [702, 597] width 54 height 26
type input "240"
click at [541, 305] on input "120" at bounding box center [546, 317] width 53 height 26
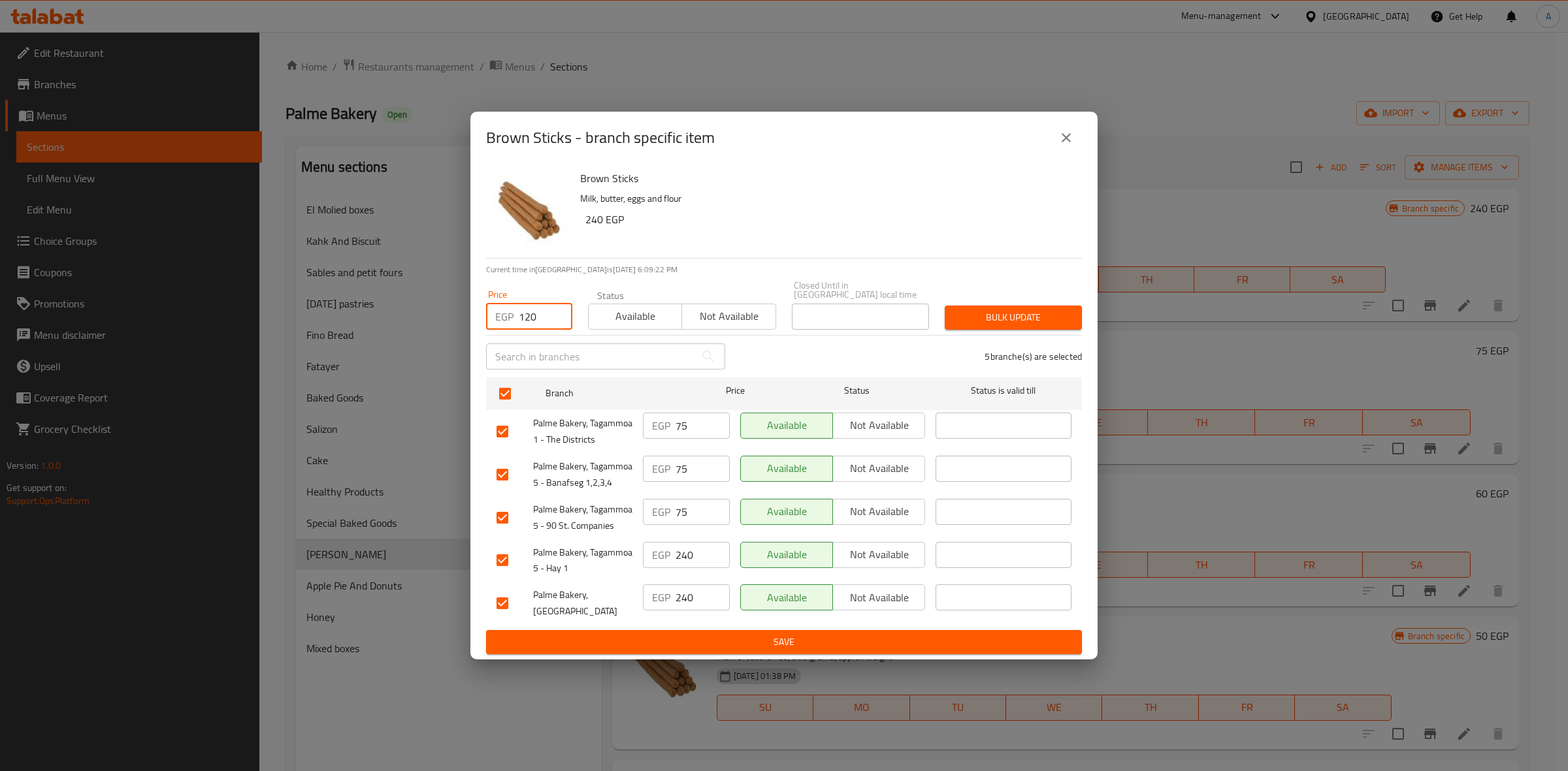
click at [543, 307] on input "120" at bounding box center [546, 317] width 53 height 26
click at [704, 419] on input "75" at bounding box center [702, 426] width 54 height 26
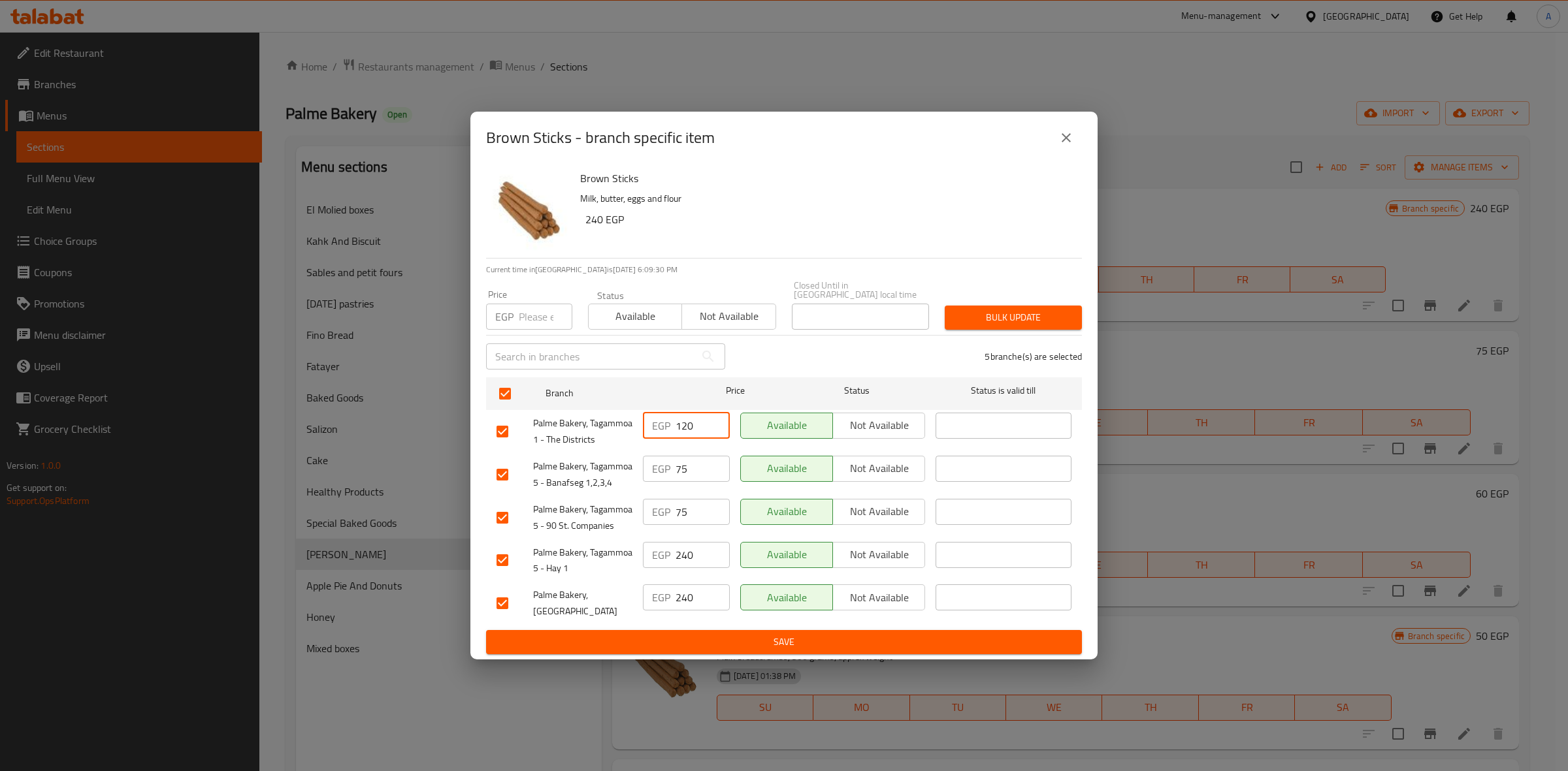
type input "120"
click at [692, 461] on input "75" at bounding box center [702, 469] width 54 height 26
type input "120"
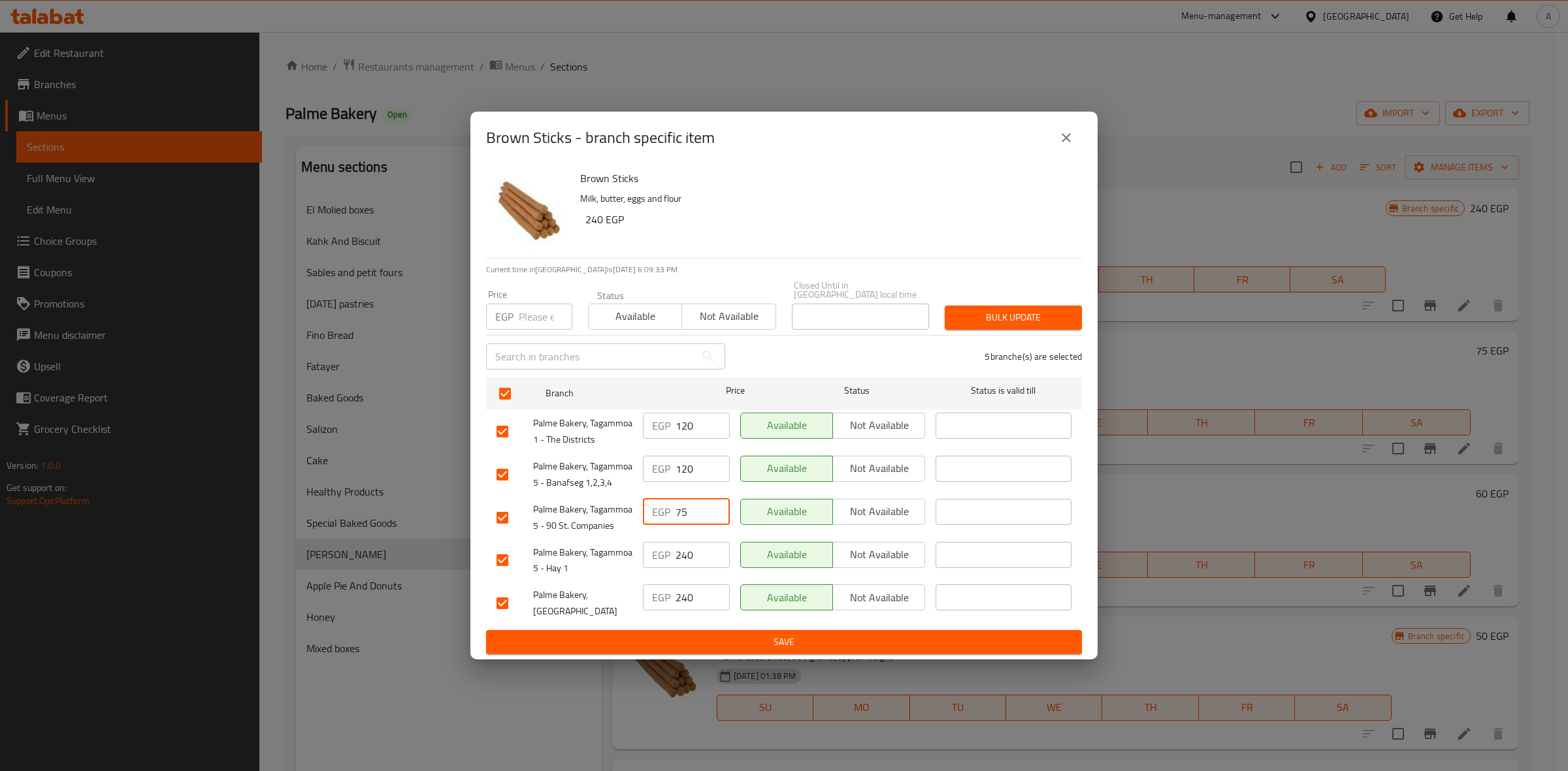
click at [693, 499] on input "75" at bounding box center [702, 512] width 54 height 26
type input "120"
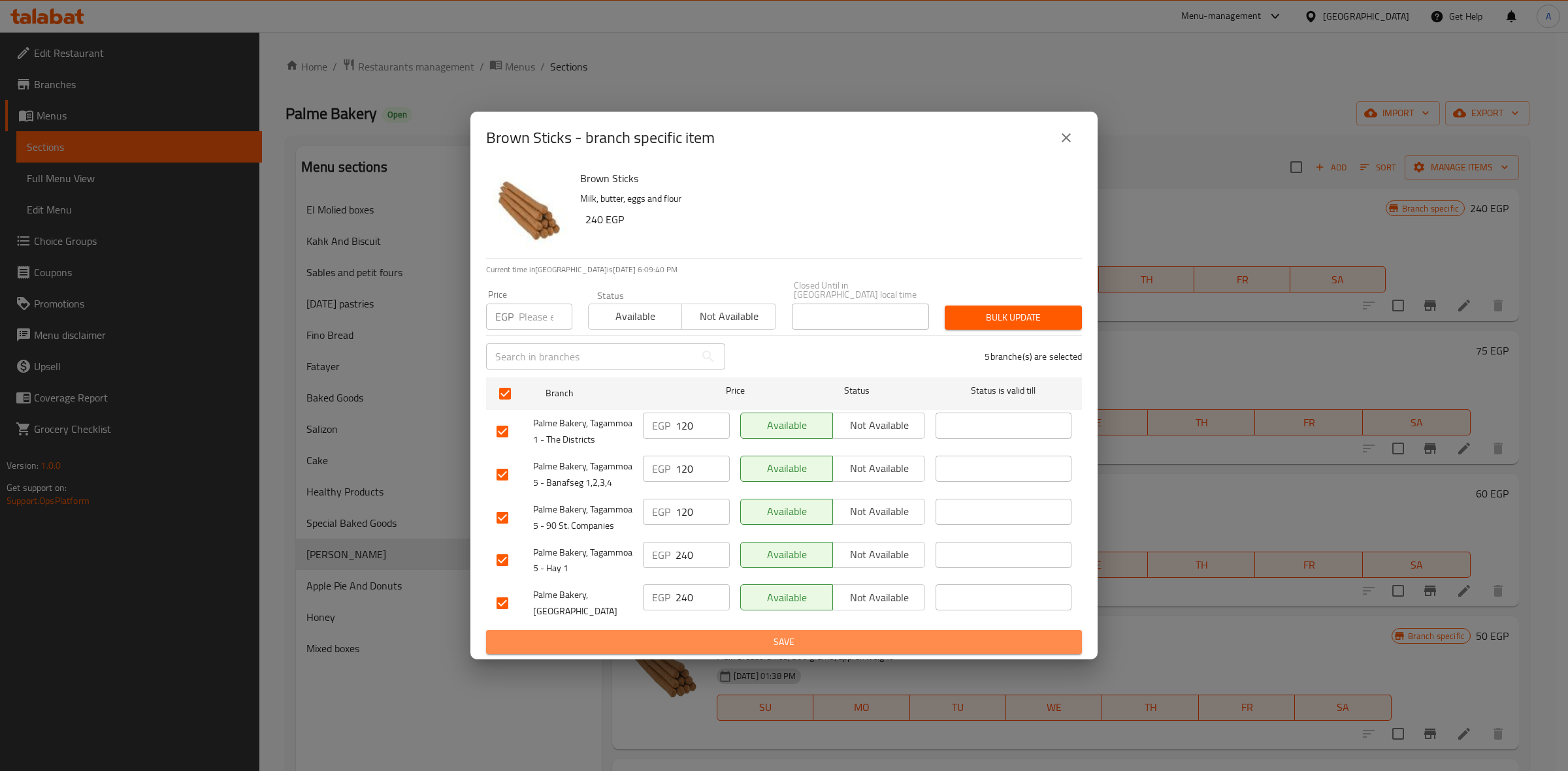
click at [722, 638] on span "Save" at bounding box center [784, 642] width 575 height 16
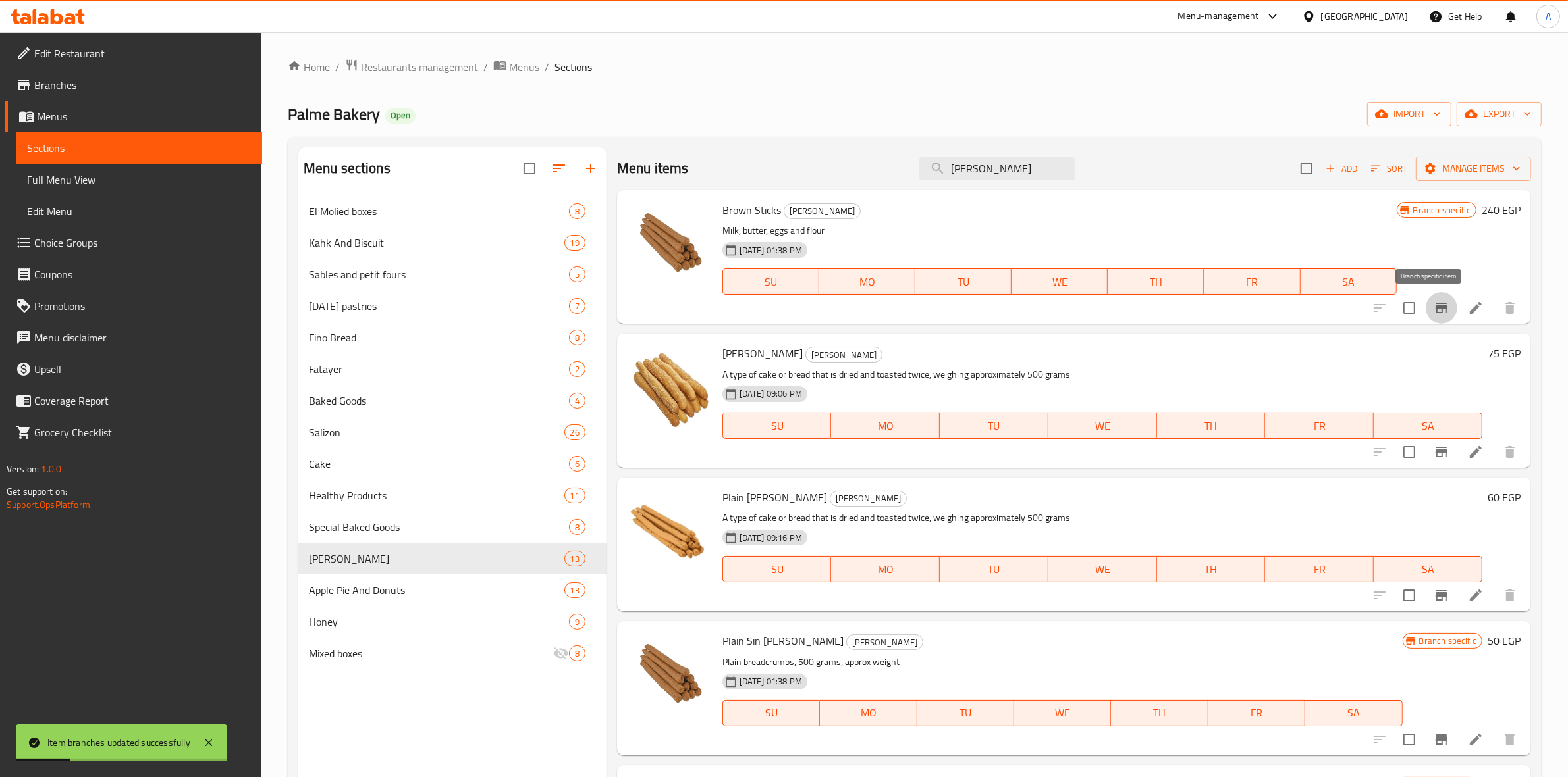
click at [1435, 309] on icon "Branch-specific-item" at bounding box center [1441, 308] width 12 height 11
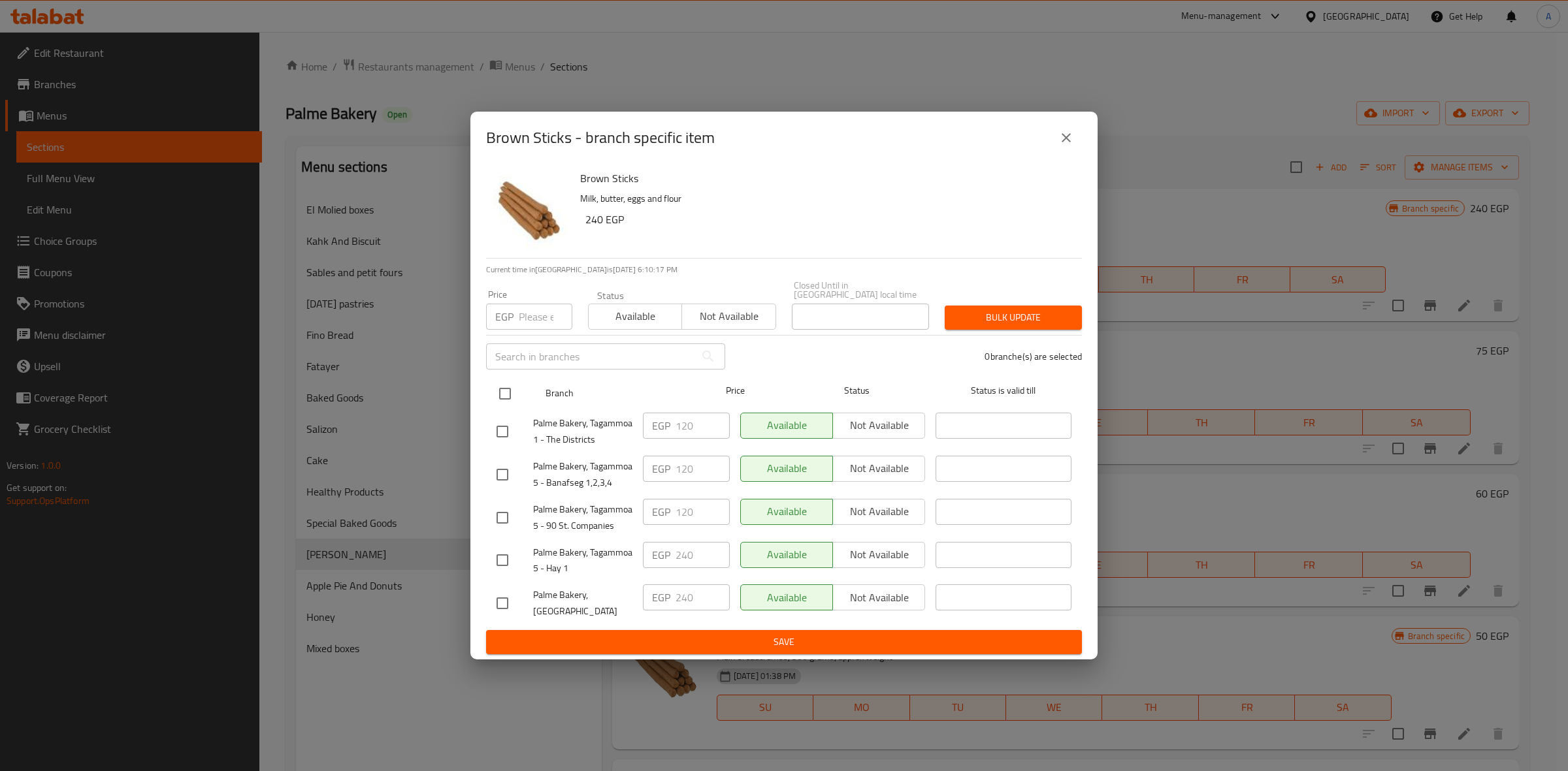
click at [504, 382] on input "checkbox" at bounding box center [505, 394] width 27 height 27
checkbox input "true"
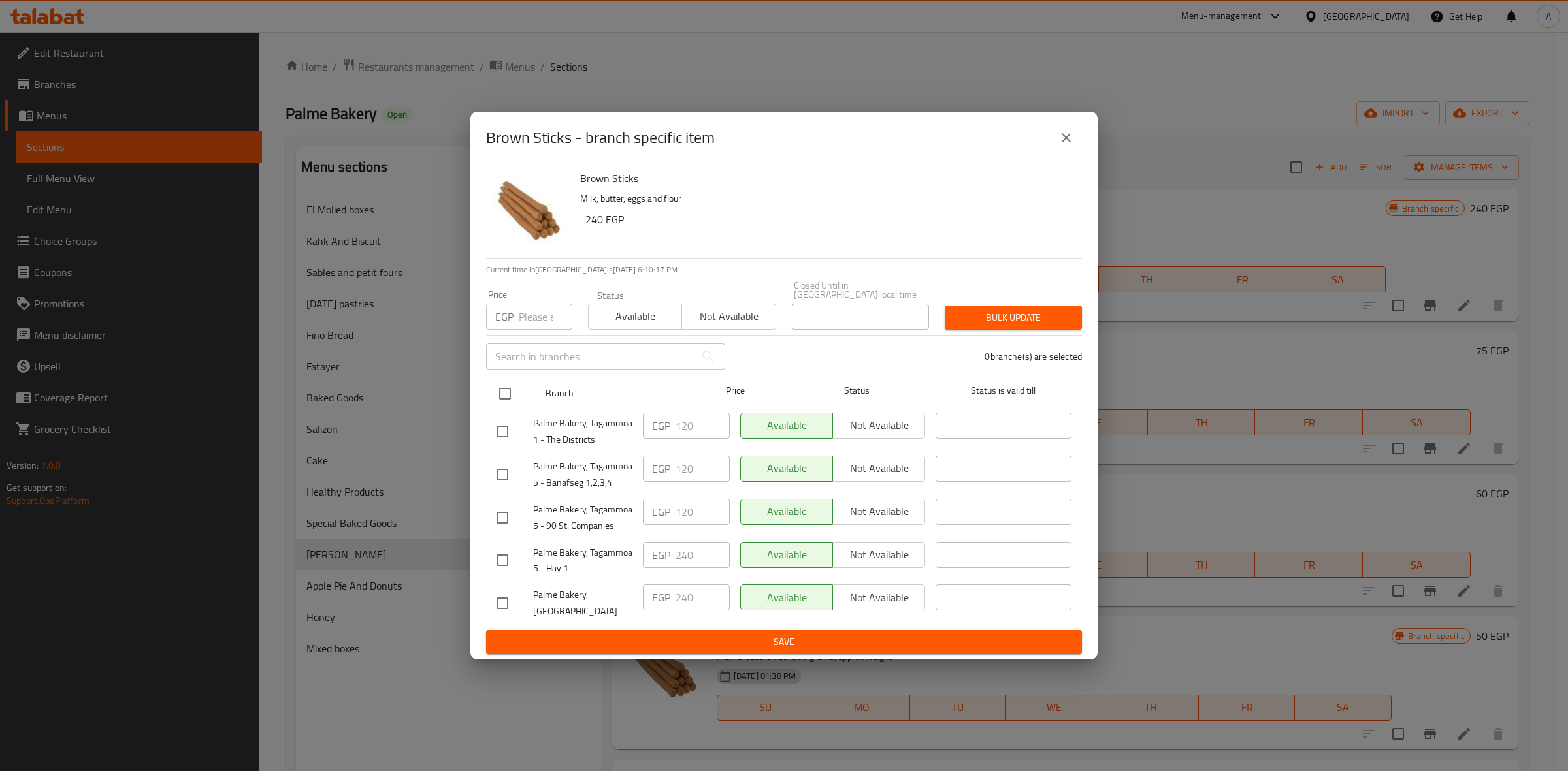
checkbox input "true"
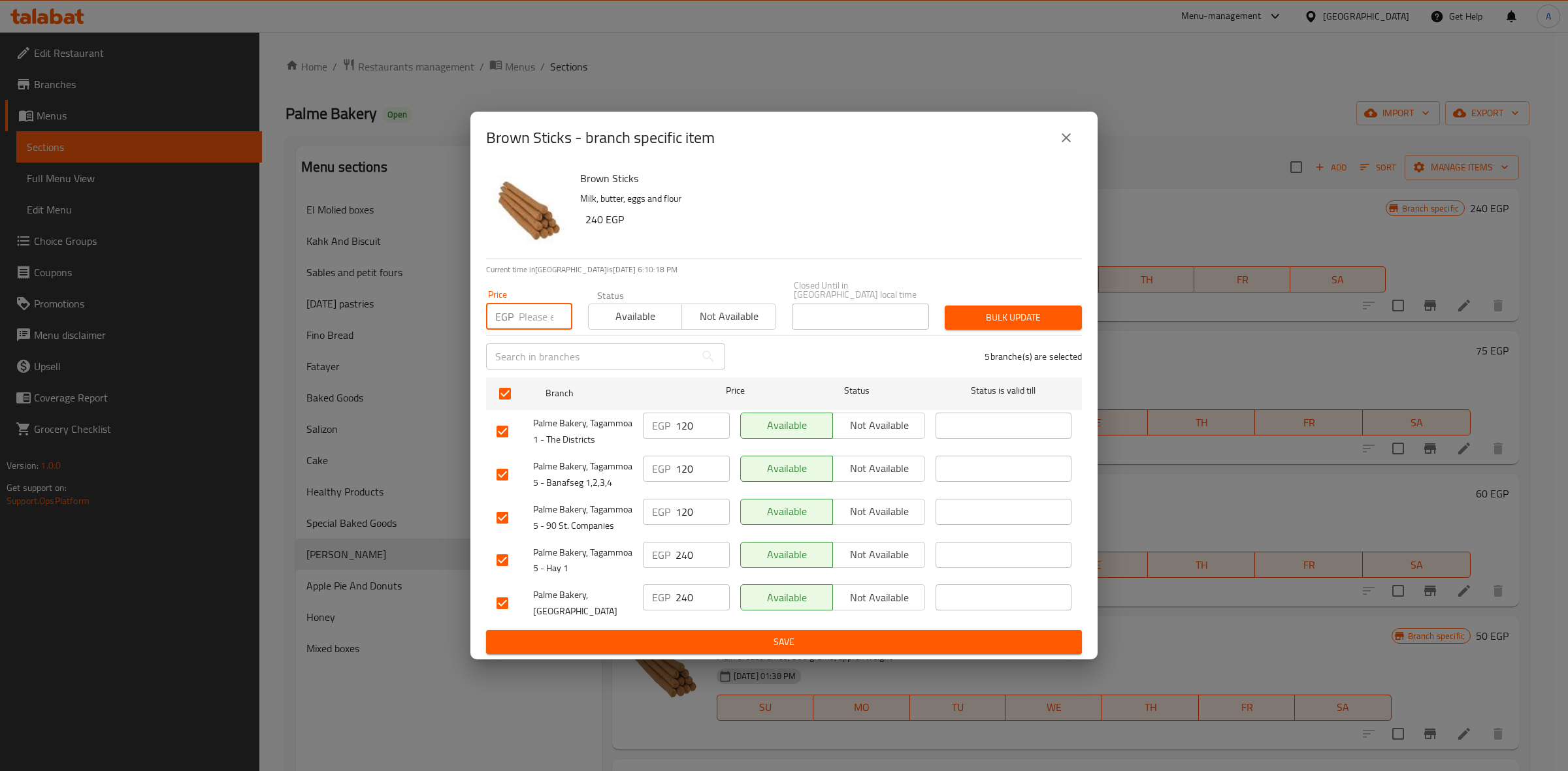
click at [539, 318] on input "number" at bounding box center [546, 317] width 53 height 26
type input "75"
click at [1072, 310] on button "Bulk update" at bounding box center [1013, 318] width 137 height 24
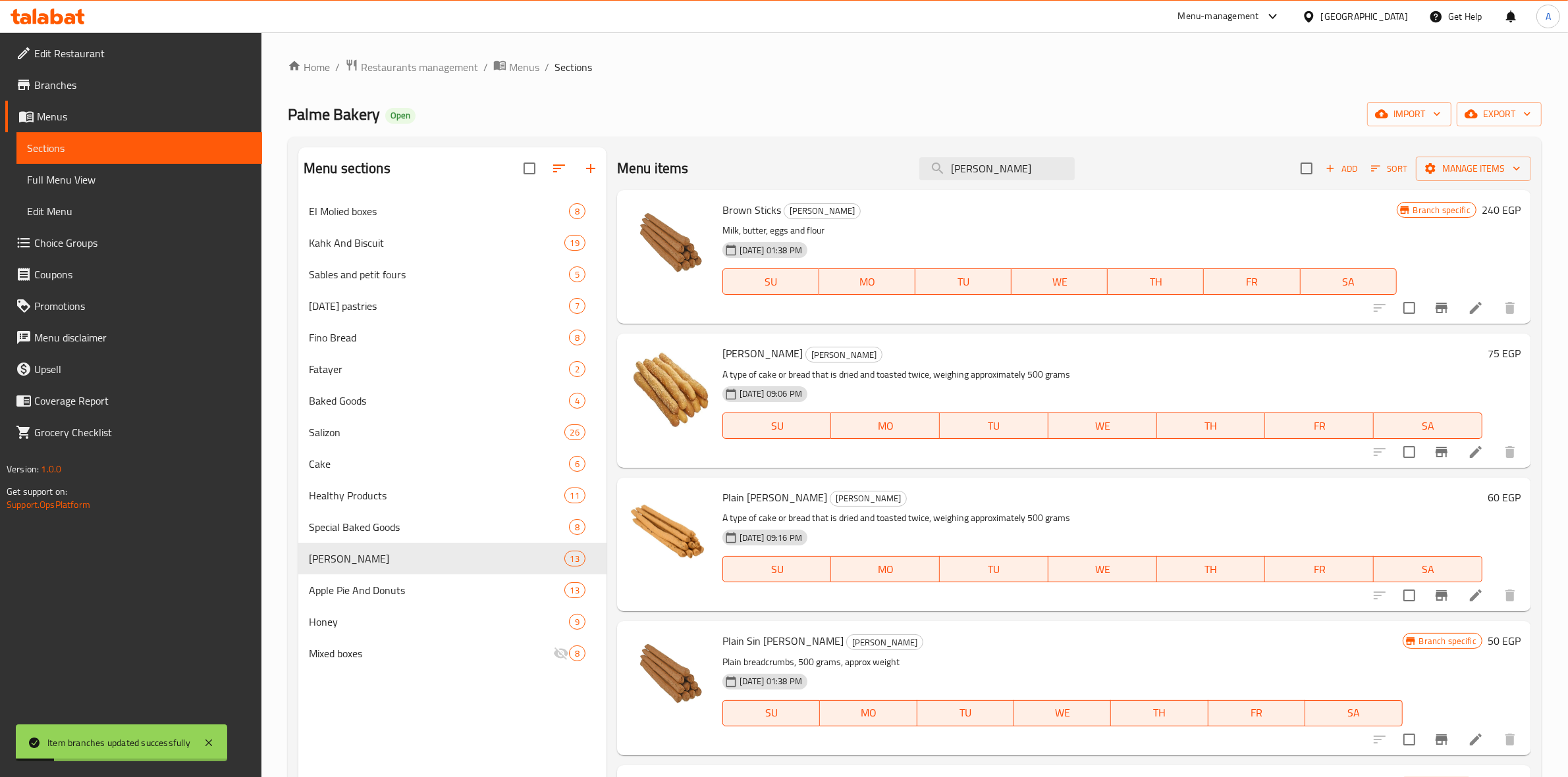
click at [1482, 205] on h6 "240 EGP" at bounding box center [1501, 209] width 39 height 19
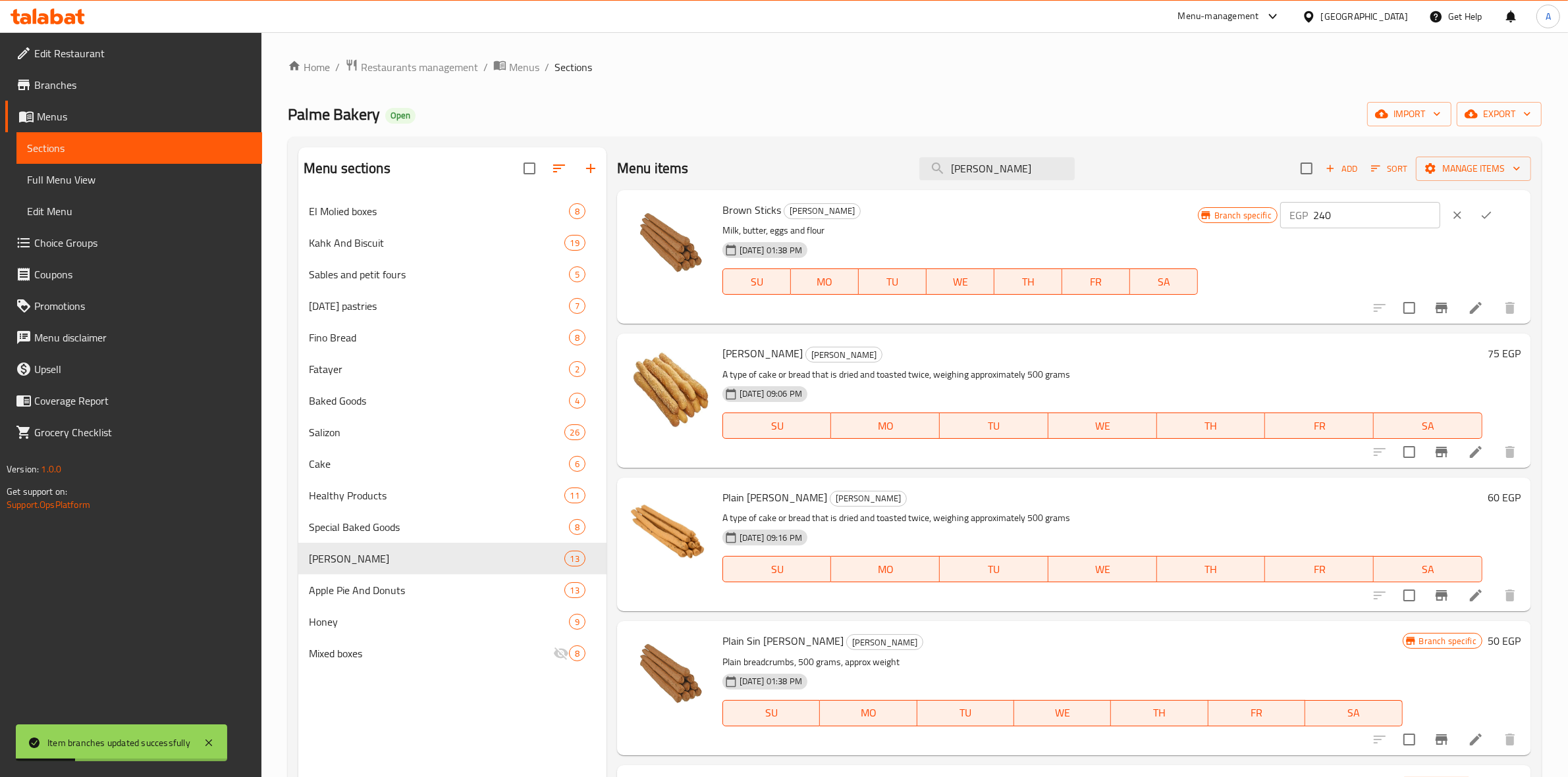
click at [1350, 214] on input "240" at bounding box center [1376, 215] width 127 height 26
type input "75"
click at [1489, 209] on icon "ok" at bounding box center [1487, 215] width 13 height 13
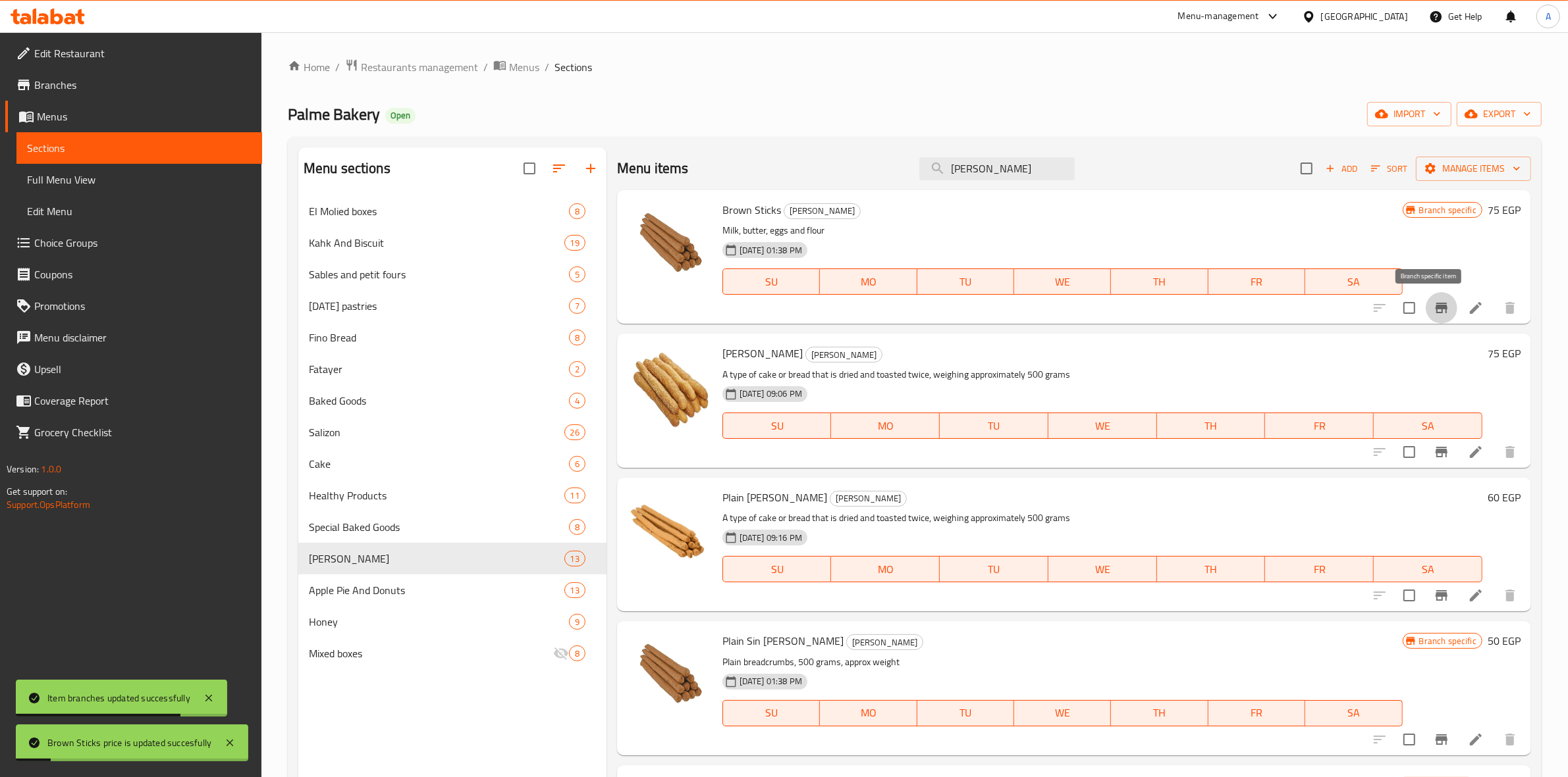
click at [1435, 307] on icon "Branch-specific-item" at bounding box center [1441, 308] width 12 height 11
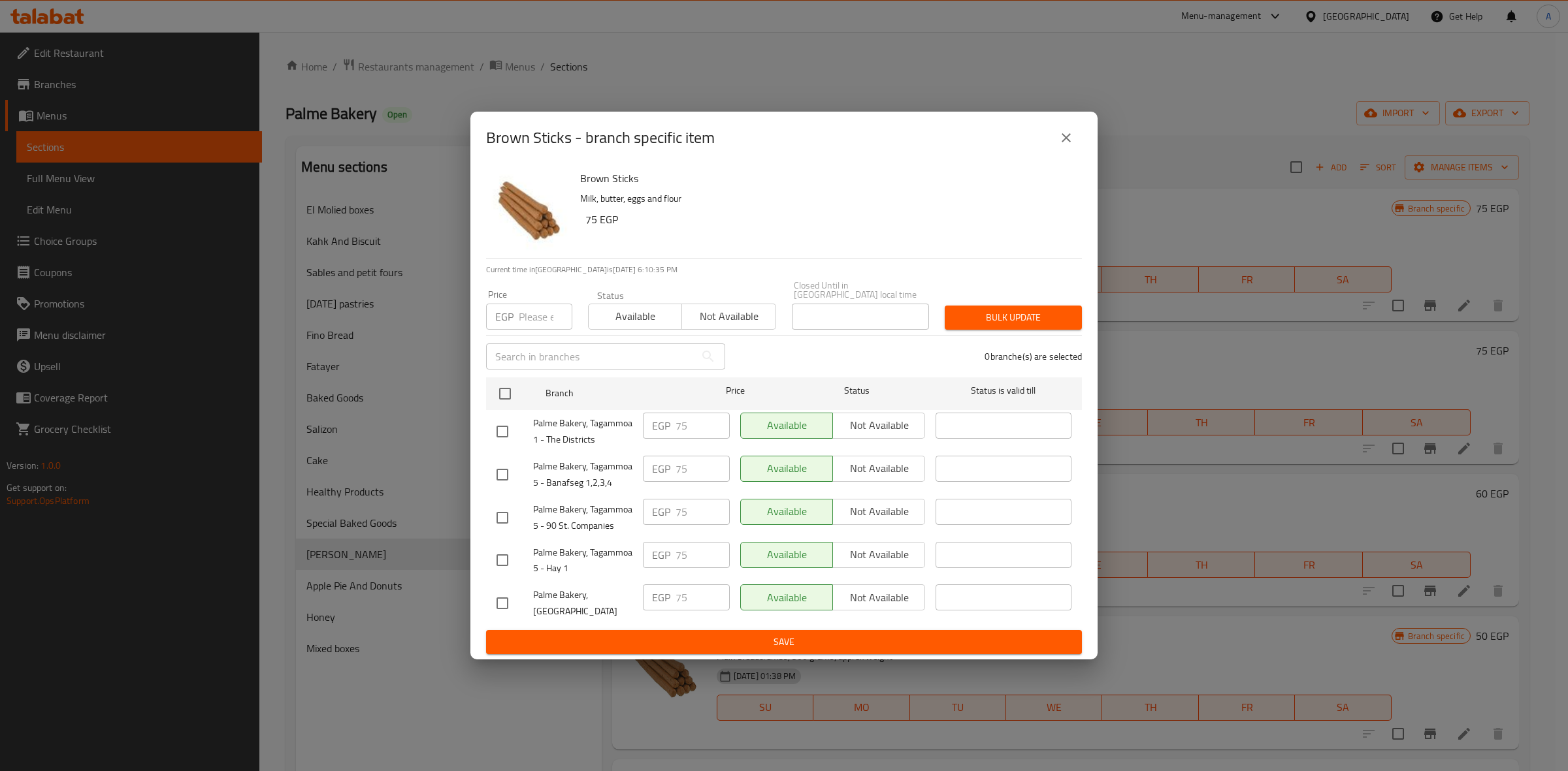
click at [618, 317] on span "Available" at bounding box center [635, 316] width 83 height 19
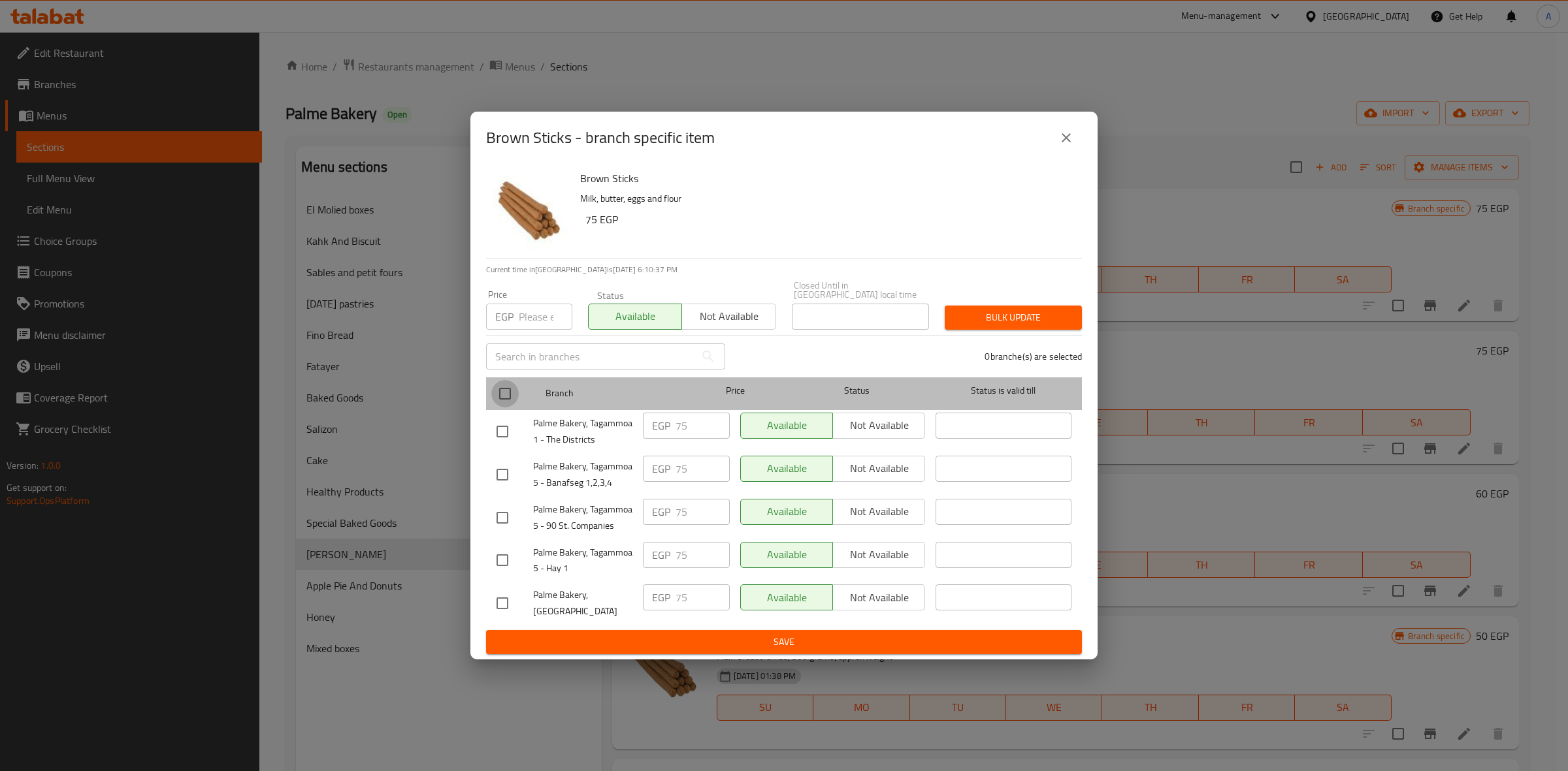
click at [509, 387] on input "checkbox" at bounding box center [505, 394] width 27 height 27
checkbox input "true"
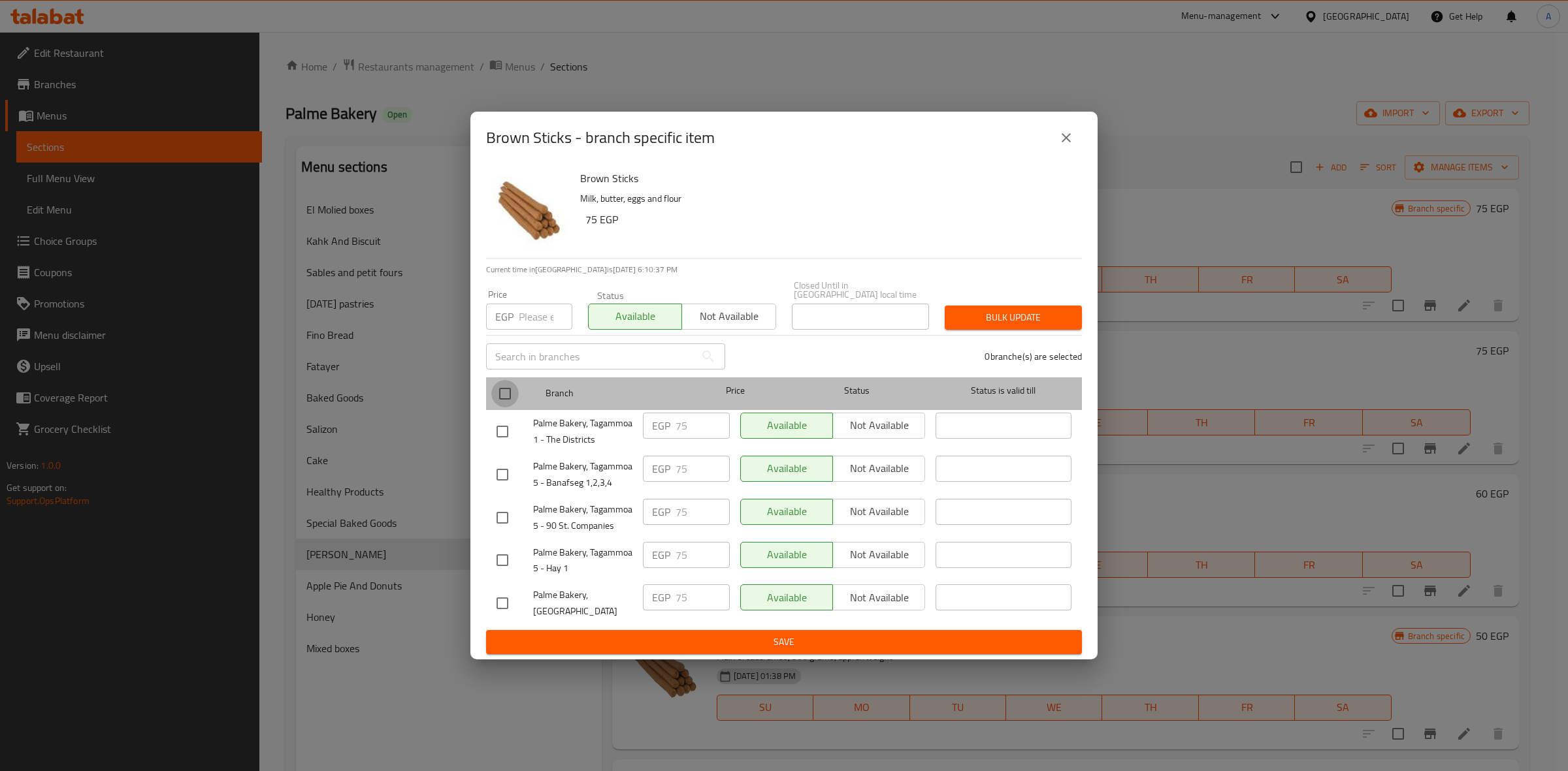
checkbox input "true"
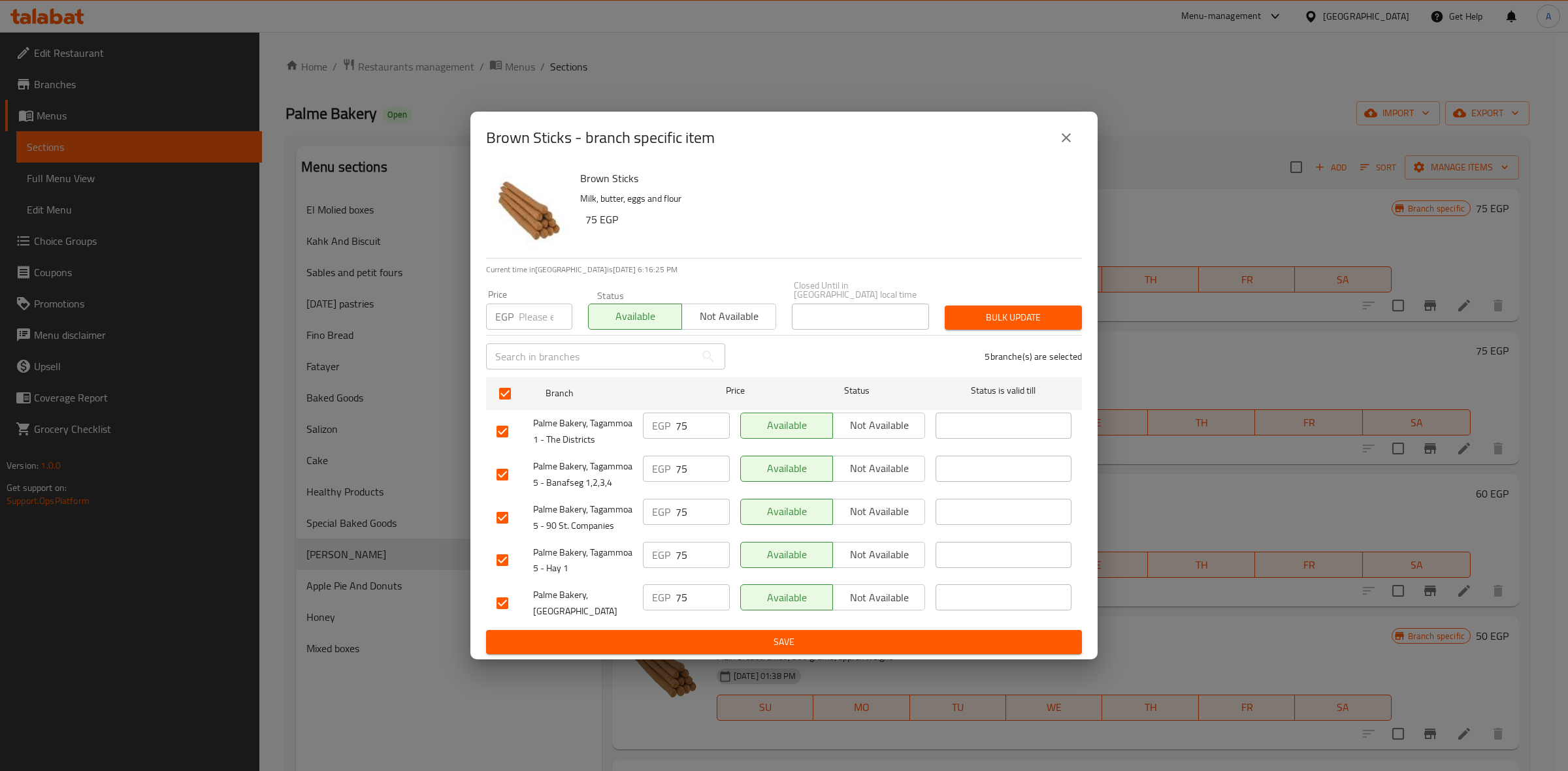
click at [1072, 131] on button "close" at bounding box center [1066, 137] width 32 height 32
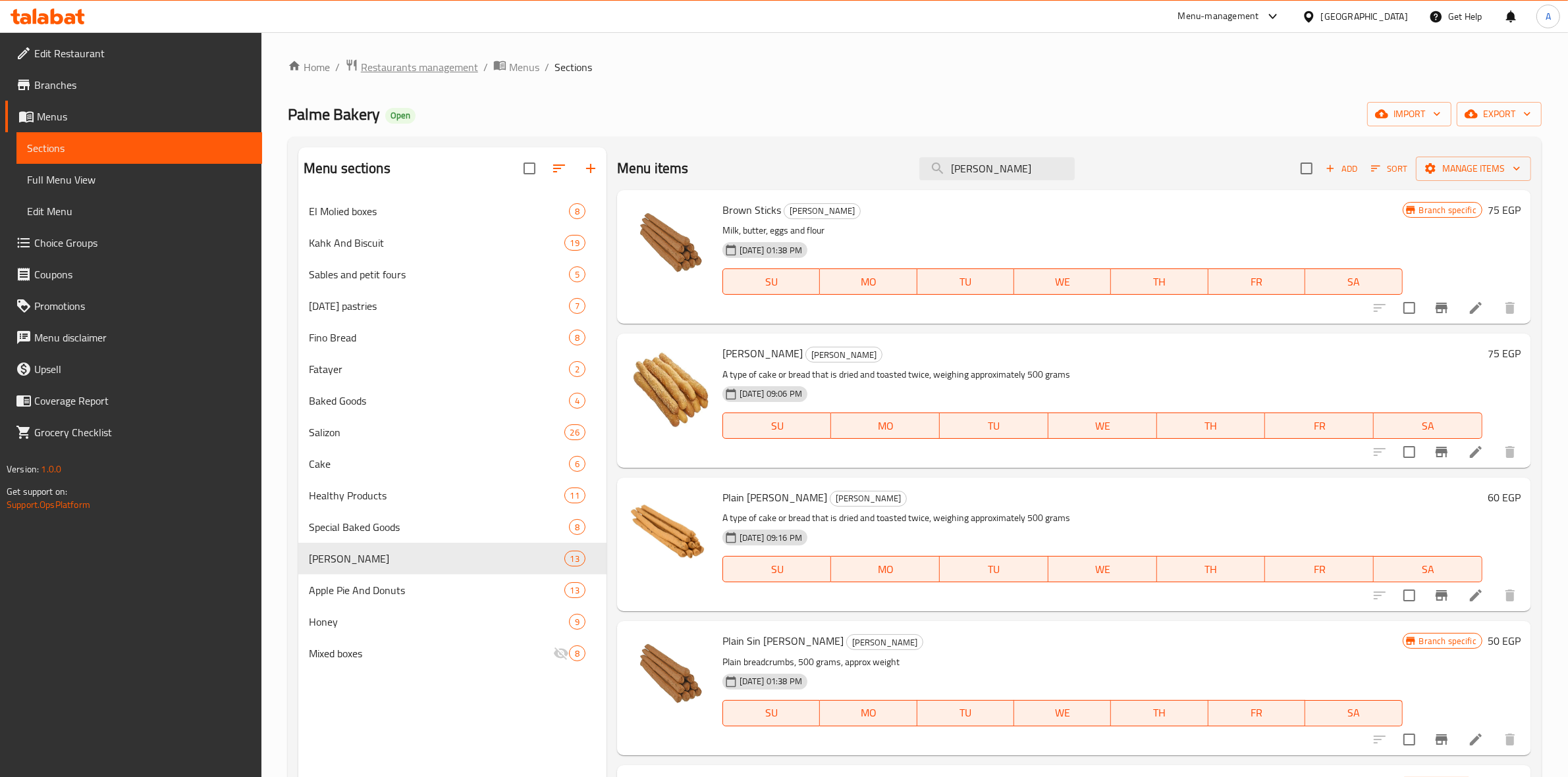
click at [399, 64] on span "Restaurants management" at bounding box center [420, 67] width 117 height 15
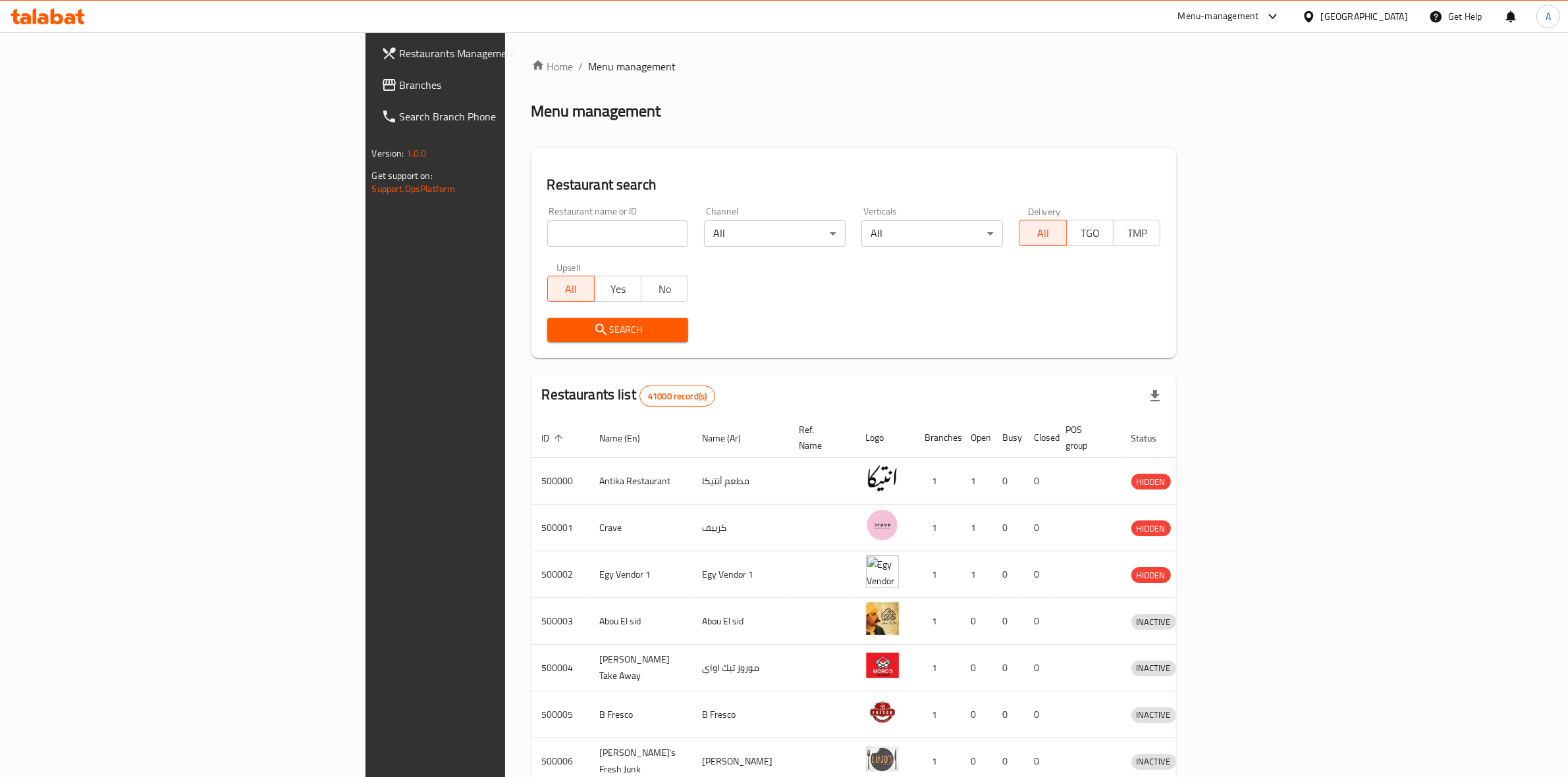
click at [399, 79] on span "Branches" at bounding box center [508, 85] width 218 height 15
